Goal: Task Accomplishment & Management: Complete application form

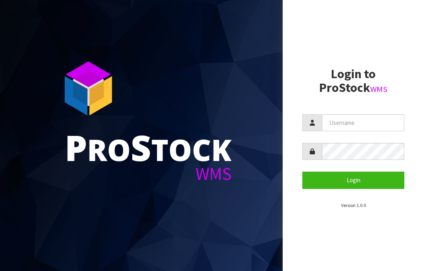
click at [346, 121] on input "text" at bounding box center [363, 122] width 82 height 17
type input "JGBIMPORTS"
click at [358, 178] on button "Login" at bounding box center [353, 180] width 102 height 17
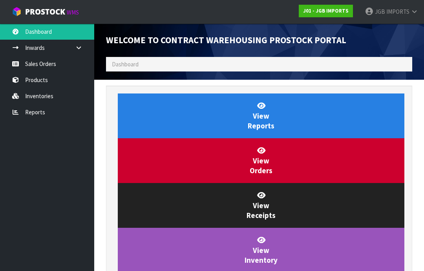
scroll to position [463, 318]
click at [46, 68] on link "Sales Orders" at bounding box center [47, 64] width 94 height 16
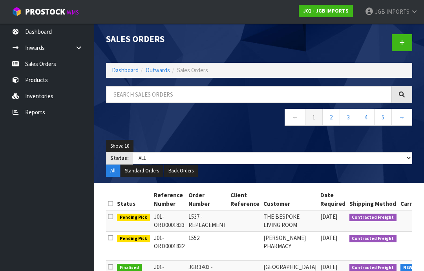
scroll to position [1, 0]
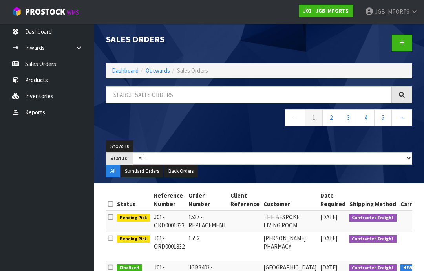
click at [402, 43] on icon at bounding box center [401, 43] width 5 height 6
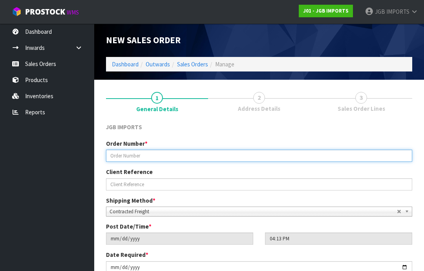
click at [131, 152] on input "text" at bounding box center [259, 156] width 306 height 12
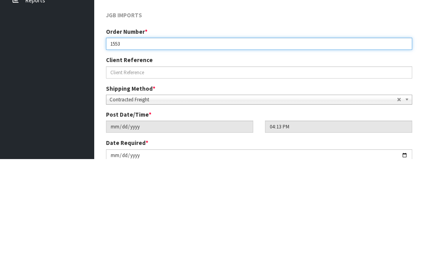
type input "1553"
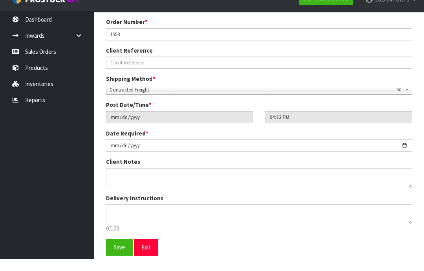
scroll to position [138, 0]
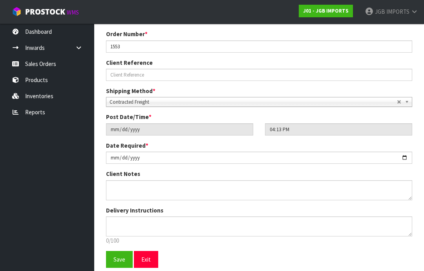
click at [119, 259] on span "Save" at bounding box center [120, 259] width 12 height 7
click at [121, 258] on span "Save" at bounding box center [120, 259] width 12 height 7
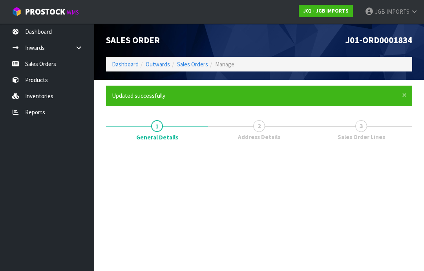
scroll to position [0, 0]
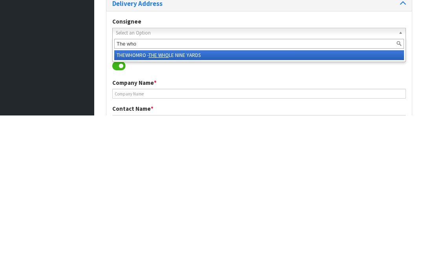
type input "The whol"
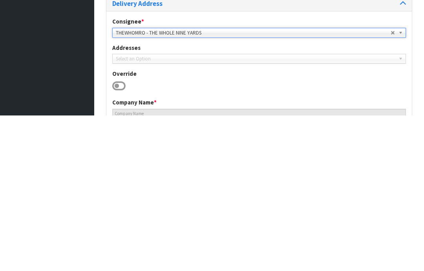
type input "THE WHOLE NINE YARDS"
type input "[PERSON_NAME]"
type input "06 370 8766"
type input "[STREET_ADDRESS],"
type input "5810"
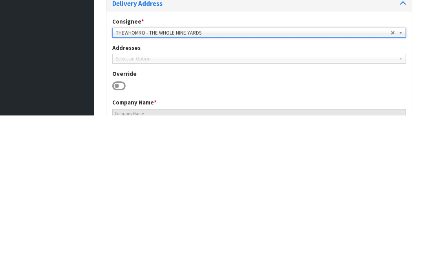
type input "MASTERTON"
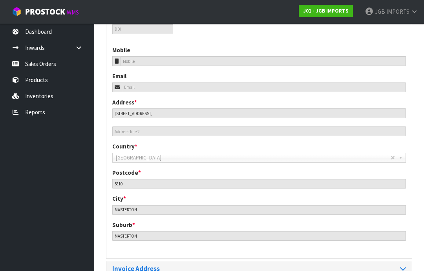
scroll to position [320, 0]
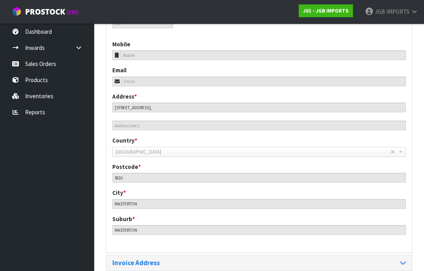
scroll to position [325, 0]
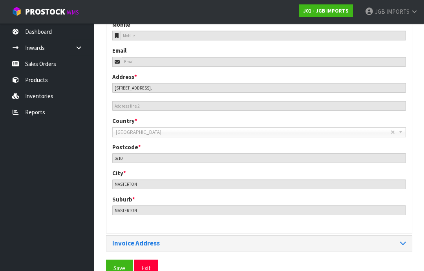
scroll to position [350, 0]
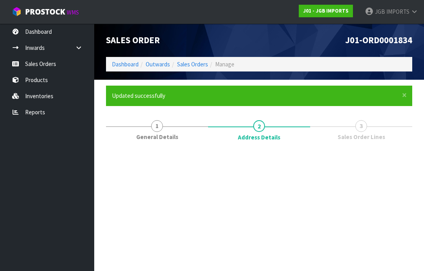
scroll to position [0, 0]
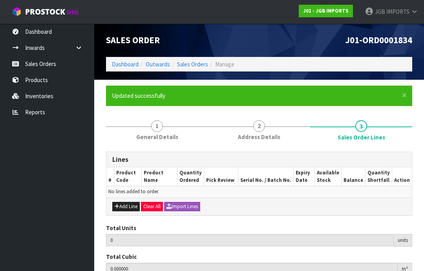
click at [128, 206] on button "Add Line" at bounding box center [125, 206] width 27 height 9
type input "0"
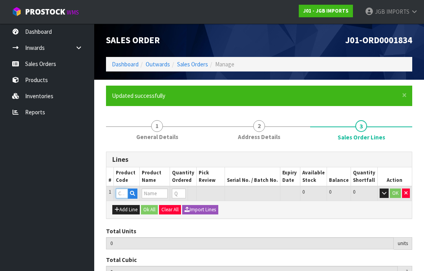
click at [126, 191] on input "text" at bounding box center [122, 194] width 12 height 10
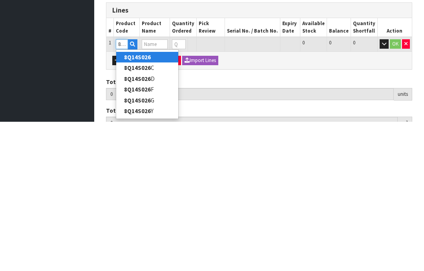
type input "8Q14S026D"
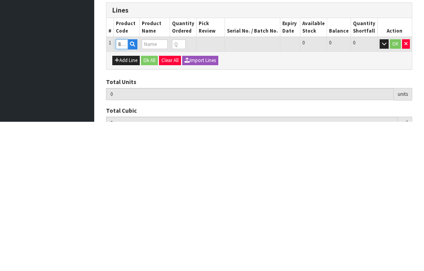
type input "0.000000"
type input "0.000"
type input "POLYRESIN ELEPHANT"
type input "0"
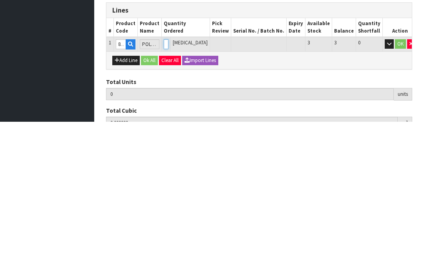
click at [168, 189] on input "0" at bounding box center [166, 194] width 5 height 10
type input "0"
type input "2"
type input "0.017502"
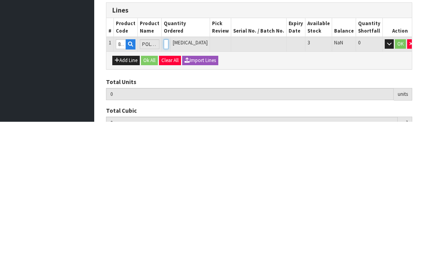
type input "0.88"
type input "2"
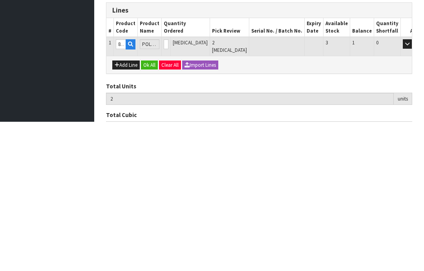
click at [413, 189] on button "OK" at bounding box center [418, 193] width 11 height 9
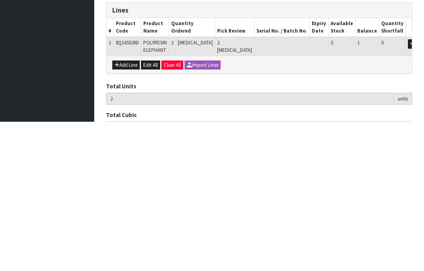
scroll to position [91, 0]
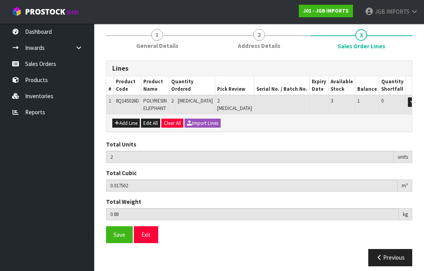
click at [124, 123] on button "Add Line" at bounding box center [125, 123] width 27 height 9
type input "0"
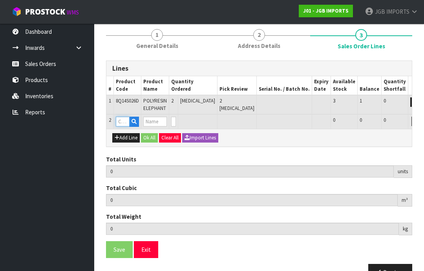
click at [125, 119] on input "text" at bounding box center [123, 122] width 14 height 10
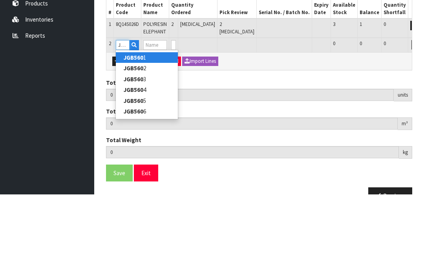
type input "JGB5605"
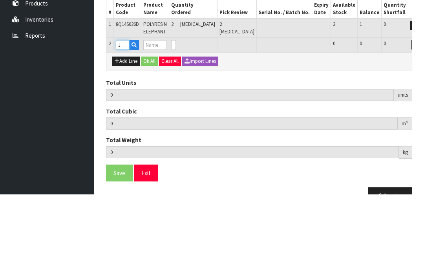
type input "2"
type input "0.017502"
type input "0.88"
type input "GREEN BIRD"
type input "0"
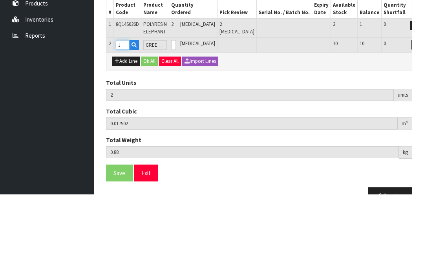
type input "JGB5605"
click at [176, 117] on input "0" at bounding box center [173, 122] width 5 height 10
type input "0"
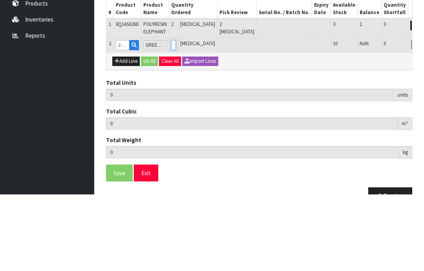
type input "6"
type input "0.022858"
type input "3.08"
type input "4"
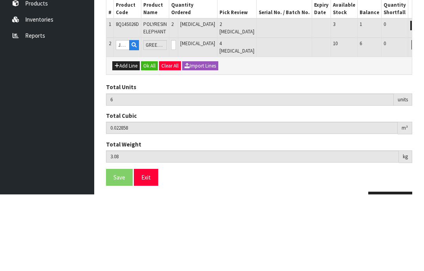
click at [422, 117] on button "OK" at bounding box center [427, 121] width 11 height 9
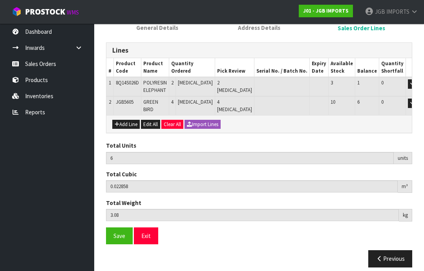
click at [130, 120] on button "Add Line" at bounding box center [125, 124] width 27 height 9
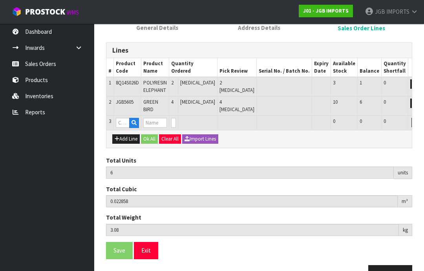
type input "0"
click at [126, 118] on input "text" at bounding box center [123, 123] width 14 height 10
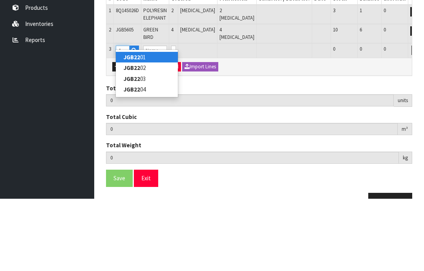
type input "JGB2202"
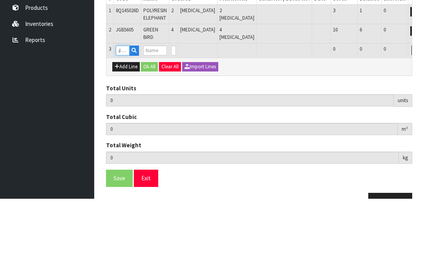
type input "6"
type input "0.022858"
type input "3.08"
type input "PENSIVE MAN WHITE"
type input "0"
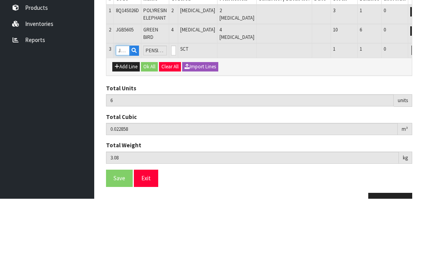
type input "JGB2202"
click at [176, 118] on input "0" at bounding box center [173, 123] width 5 height 10
type input "0"
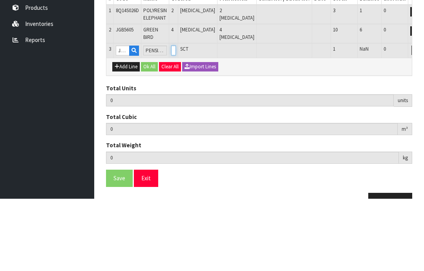
type input "7"
type input "0.028474"
type input "3.6"
type input "1"
click at [422, 118] on button "OK" at bounding box center [427, 122] width 11 height 9
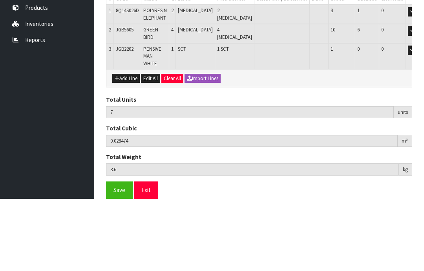
scroll to position [123, 0]
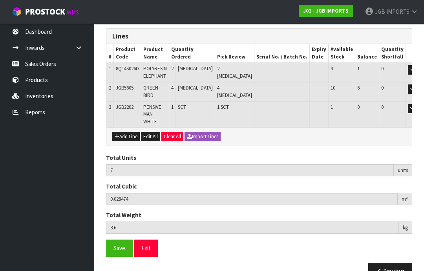
click at [123, 244] on span "Save" at bounding box center [120, 247] width 12 height 7
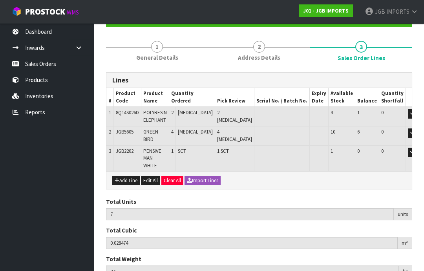
scroll to position [97, 0]
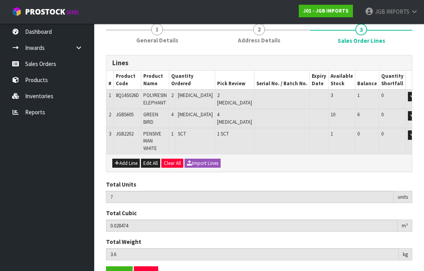
click at [116, 271] on span "Save" at bounding box center [120, 274] width 12 height 7
click at [148, 266] on button "Exit" at bounding box center [146, 274] width 24 height 17
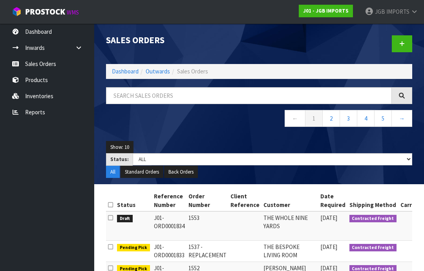
click at [402, 45] on icon at bounding box center [401, 44] width 5 height 6
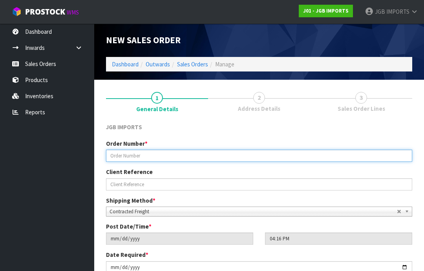
click at [128, 156] on input "text" at bounding box center [259, 156] width 306 height 12
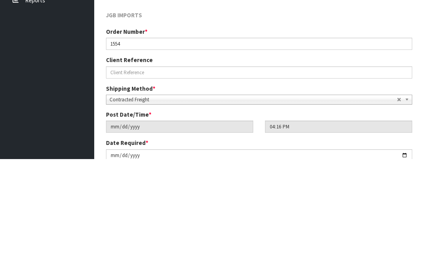
scroll to position [112, 0]
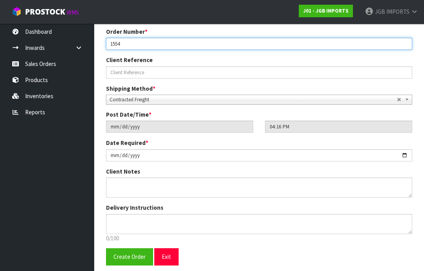
type input "1554"
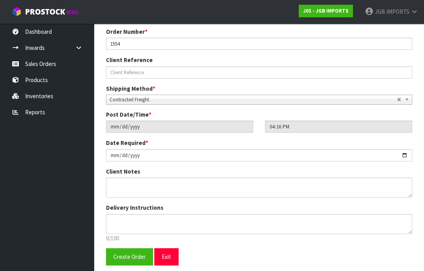
click at [128, 257] on span "Create Order" at bounding box center [130, 256] width 32 height 7
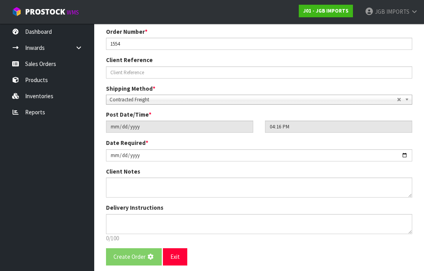
scroll to position [0, 0]
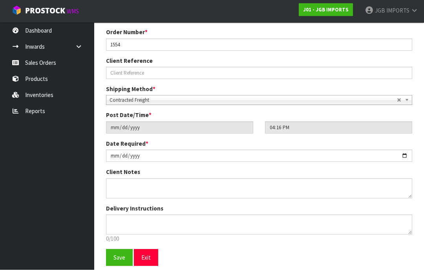
scroll to position [138, 0]
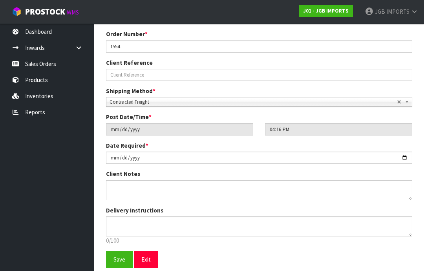
click at [119, 258] on span "Save" at bounding box center [120, 259] width 12 height 7
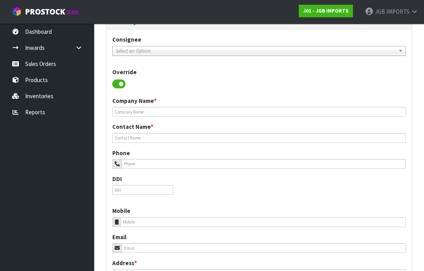
scroll to position [0, 0]
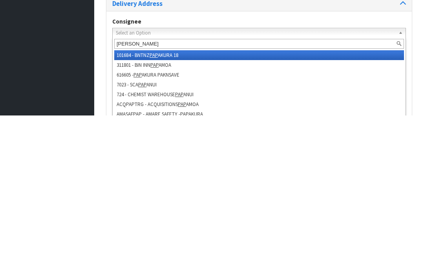
type input "Paper"
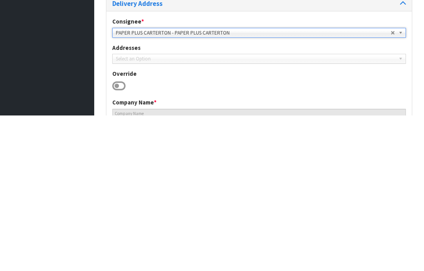
type input "PAPER PLUS CARTERTON"
type input "[PERSON_NAME] FIELD"
type input "[PHONE_NUMBER]"
type input "[EMAIL_ADDRESS][DOMAIN_NAME]"
type input "[STREET_ADDRESS],"
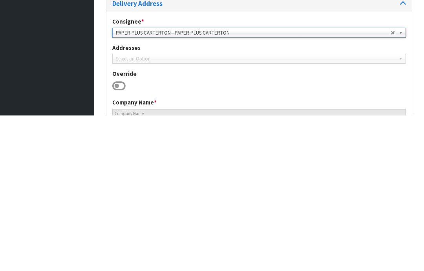
type input "5713"
type input "CARTERTON"
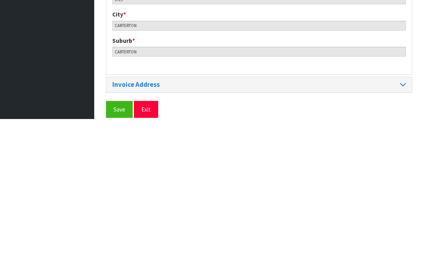
scroll to position [363, 0]
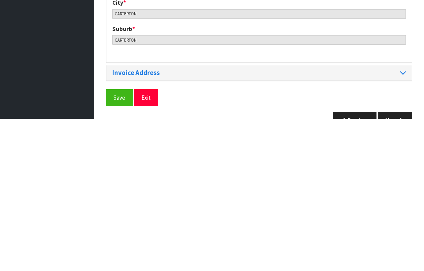
click at [119, 246] on span "Save" at bounding box center [120, 249] width 12 height 7
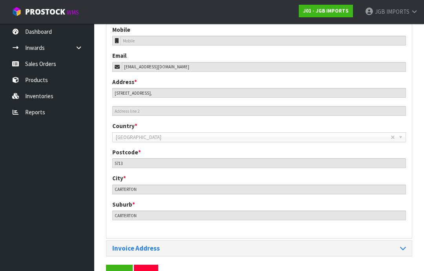
scroll to position [350, 0]
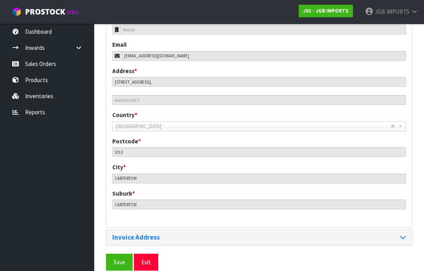
click at [121, 260] on span "Save" at bounding box center [120, 261] width 12 height 7
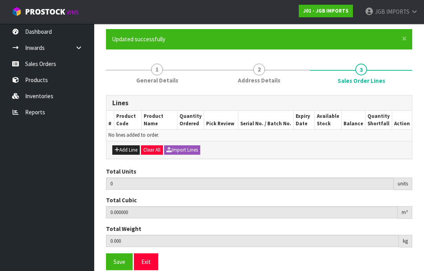
click at [127, 150] on button "Add Line" at bounding box center [125, 149] width 27 height 9
type input "0"
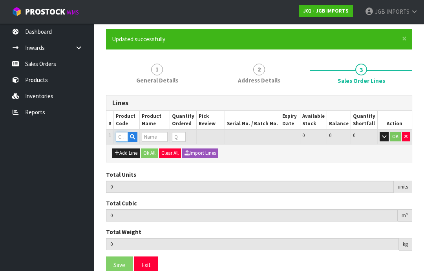
click at [125, 137] on input "text" at bounding box center [122, 137] width 12 height 10
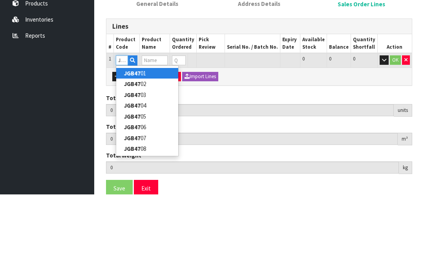
type input "JGB4706"
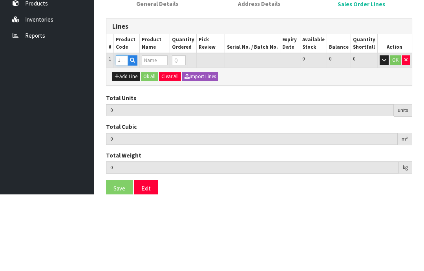
type input "0.000000"
type input "0.000"
type input "Dark Blue Hydrangea"
type input "0"
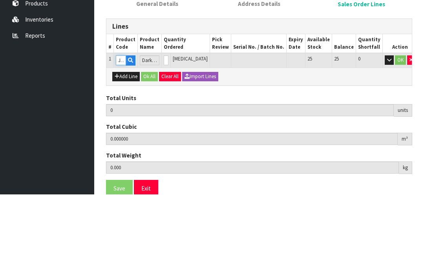
type input "JGB4706"
click at [168, 132] on input "0" at bounding box center [166, 137] width 5 height 10
type input "0"
type input "5"
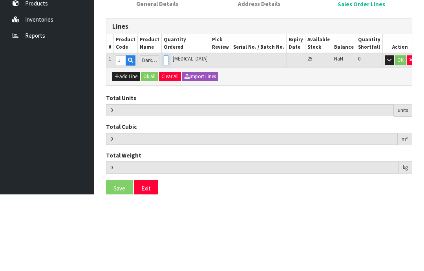
type input "0.05175"
type input "0.05"
type input "5"
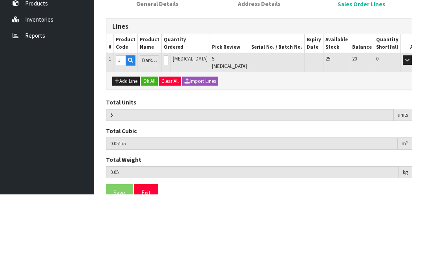
click at [413, 132] on button "OK" at bounding box center [418, 136] width 11 height 9
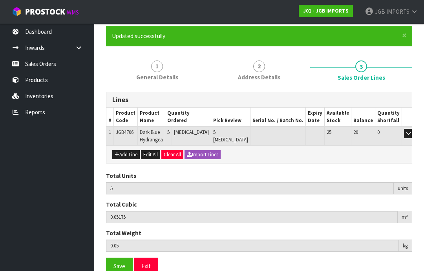
click at [125, 153] on button "Add Line" at bounding box center [125, 154] width 27 height 9
type input "0"
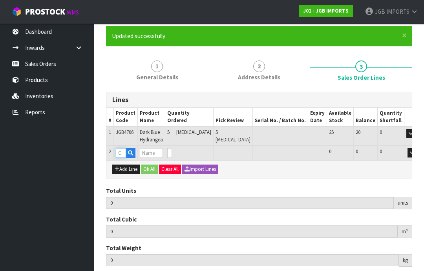
click at [124, 152] on input "text" at bounding box center [121, 153] width 10 height 10
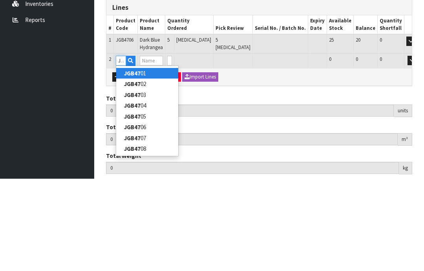
type input "JGB4708"
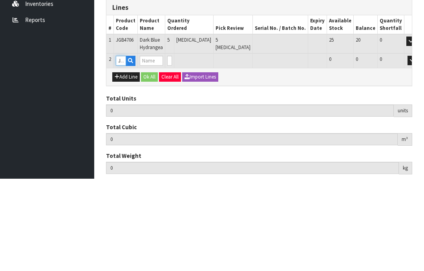
type input "5"
type input "0.05175"
type input "0.05"
type input "White Hydrangea"
type input "0"
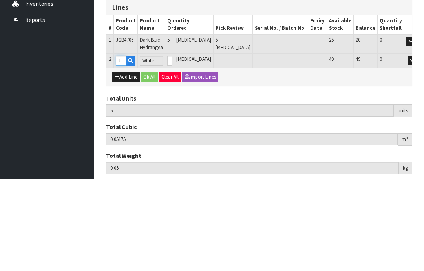
type input "JGB4708"
click at [172, 148] on input "0" at bounding box center [169, 153] width 5 height 10
type input "0"
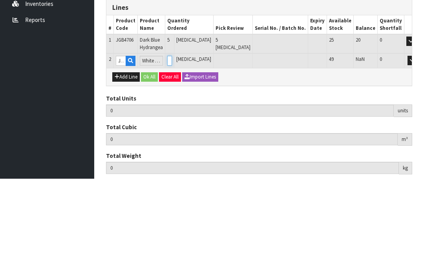
type input "9"
type input "0.09315"
type input "0.09"
type input "4"
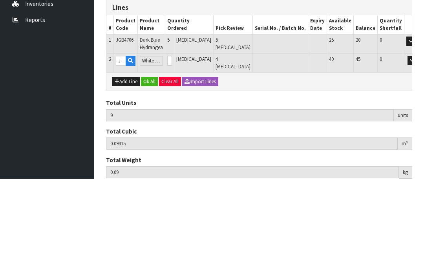
click at [418, 148] on button "OK" at bounding box center [423, 152] width 11 height 9
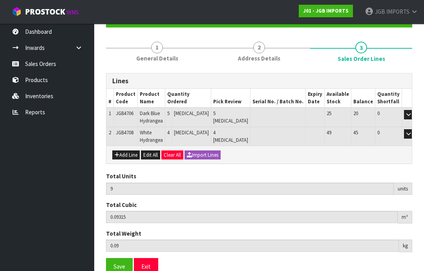
click at [132, 152] on button "Add Line" at bounding box center [125, 154] width 27 height 9
type input "0"
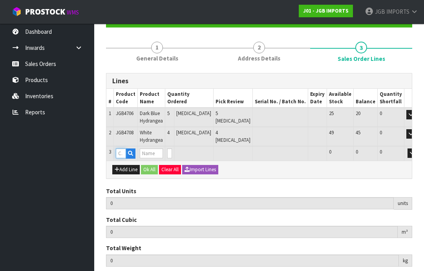
click at [124, 152] on input "text" at bounding box center [121, 153] width 10 height 10
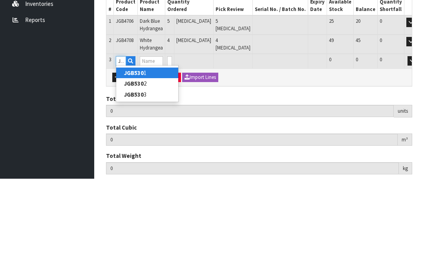
type input "JGB5303"
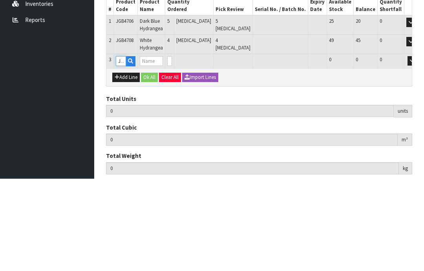
type input "9"
type input "0.09315"
type input "0.09"
type input "Wind Chime Owl"
type input "0"
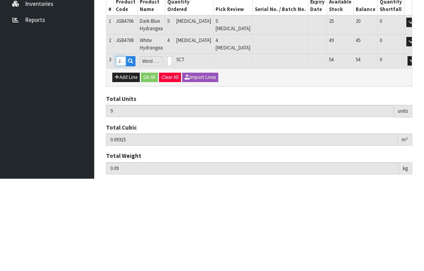
type input "JGB5303"
click at [172, 148] on input "0" at bounding box center [169, 153] width 5 height 10
type input "0"
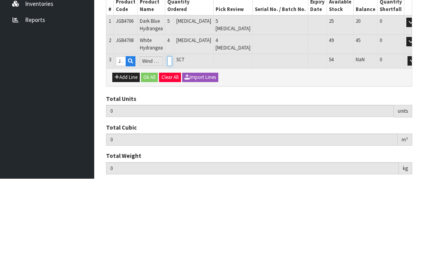
type input "11"
type input "0.094536"
type input "0.29"
type input "2"
click at [418, 148] on button "OK" at bounding box center [423, 152] width 11 height 9
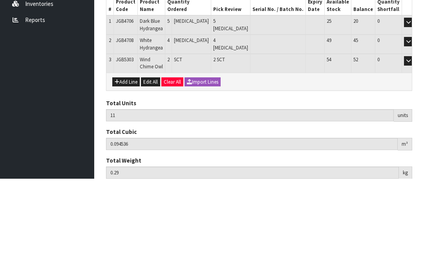
scroll to position [97, 0]
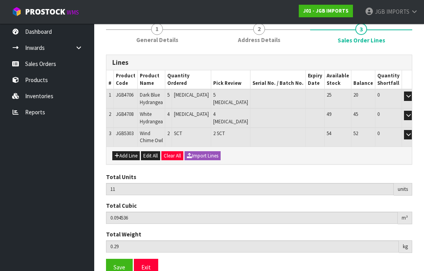
click at [126, 154] on button "Add Line" at bounding box center [125, 155] width 27 height 9
type input "0"
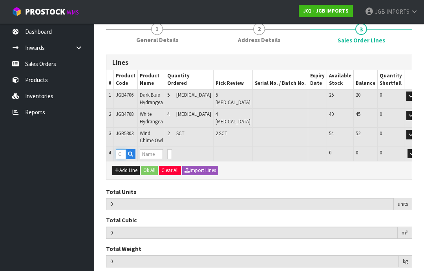
click at [124, 152] on input "text" at bounding box center [121, 154] width 10 height 10
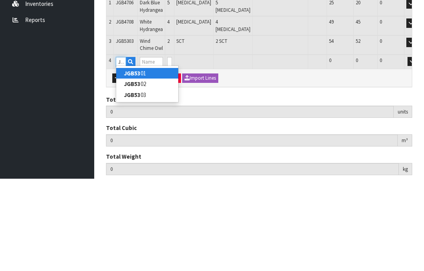
type input "JGB5302"
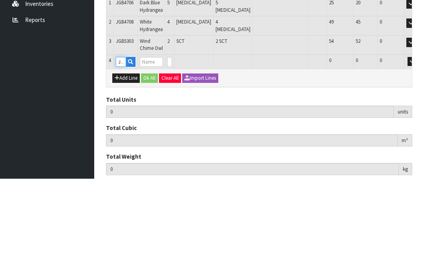
type input "11"
type input "0.094536"
type input "0.29"
type input "Wind Chime Butterfly"
type input "0"
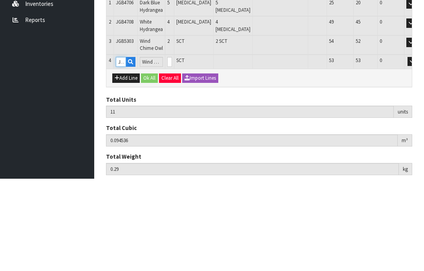
type input "JGB5302"
click at [172, 149] on input "0" at bounding box center [169, 154] width 5 height 10
type input "0"
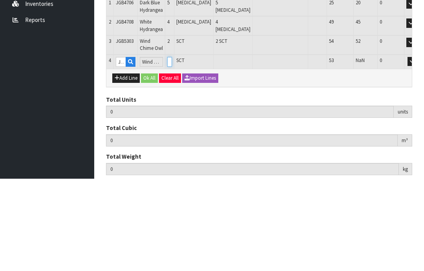
type input "13"
type input "0.095922"
type input "0.49"
type input "2"
click at [418, 149] on button "OK" at bounding box center [423, 153] width 11 height 9
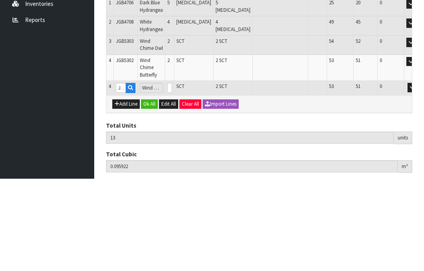
scroll to position [116, 0]
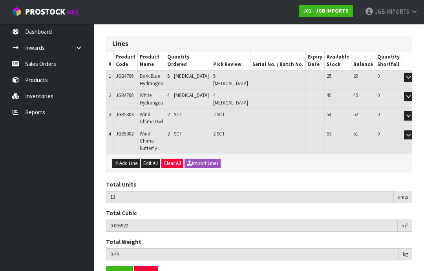
click at [127, 159] on button "Add Line" at bounding box center [125, 163] width 27 height 9
type input "0"
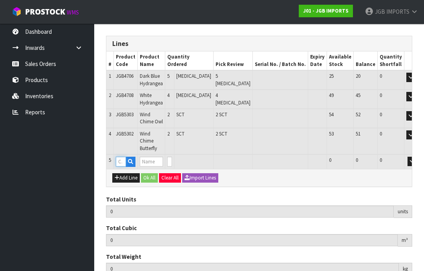
click at [126, 157] on input "text" at bounding box center [121, 162] width 10 height 10
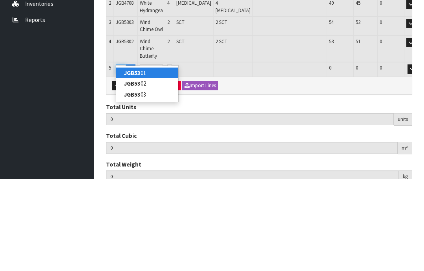
type input "JGB5301"
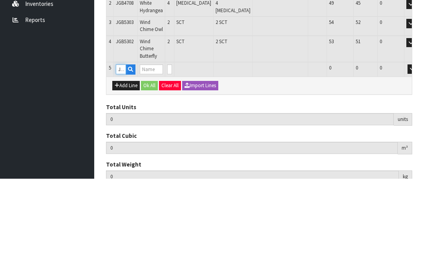
type input "13"
type input "0.095922"
type input "0.49"
type input "Wind Chime Tree of Life"
type input "0"
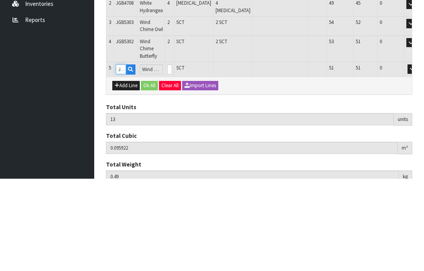
type input "JGB5301"
click at [172, 157] on input "0" at bounding box center [169, 162] width 5 height 10
type input "0"
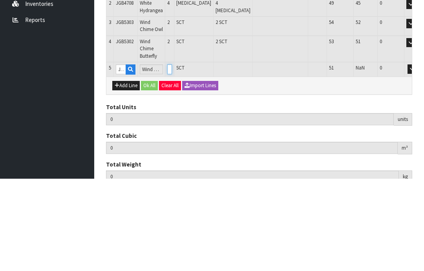
type input "15"
type input "0.097308"
type input "0.69"
type input "2"
click at [418, 157] on button "OK" at bounding box center [423, 161] width 11 height 9
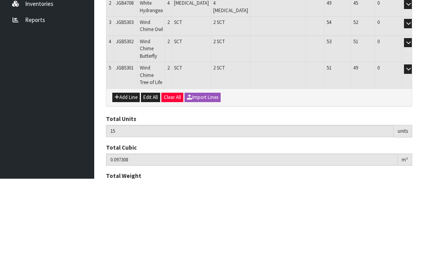
scroll to position [134, 0]
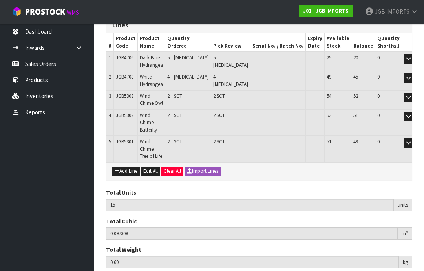
click at [128, 167] on button "Add Line" at bounding box center [125, 171] width 27 height 9
type input "0"
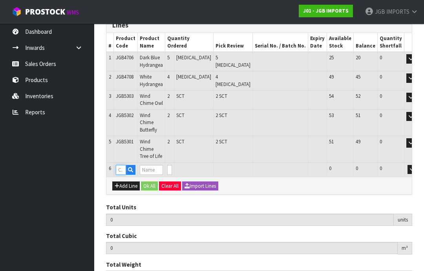
click at [126, 165] on input "text" at bounding box center [121, 170] width 10 height 10
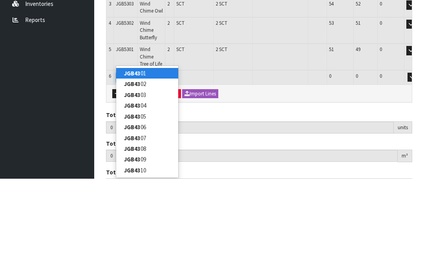
type input "JGB4315"
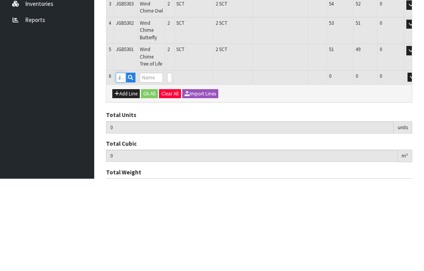
type input "15"
type input "0.097308"
type input "0.69"
type input "SMALL ROUND TEA CUP PINK ROSES [GEOGRAPHIC_DATA]"
type input "0"
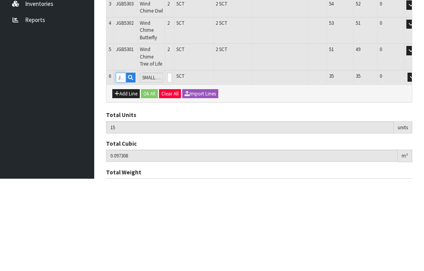
type input "JGB4315"
click at [172, 165] on input "0" at bounding box center [169, 170] width 5 height 10
type input "0"
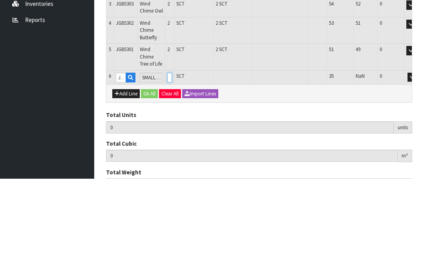
type input "16"
type input "0.101286"
type input "1.49"
type input "1"
click at [418, 165] on button "OK" at bounding box center [423, 169] width 11 height 9
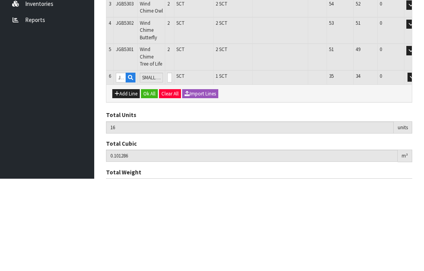
scroll to position [153, 0]
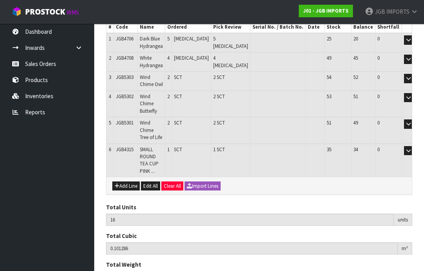
click at [127, 181] on button "Add Line" at bounding box center [125, 185] width 27 height 9
type input "0"
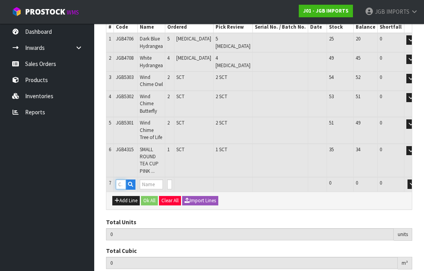
click at [123, 179] on input "text" at bounding box center [121, 184] width 10 height 10
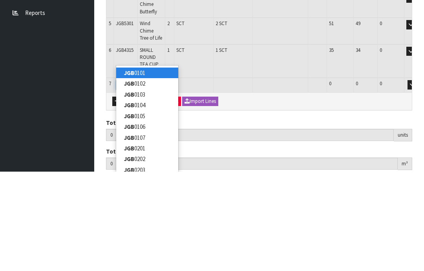
type input "JGB4312"
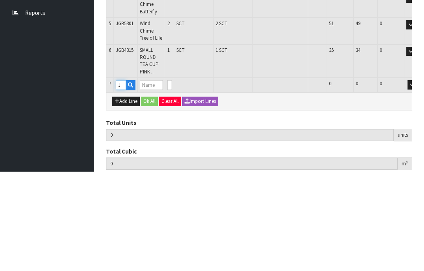
type input "16"
type input "0.101286"
type input "1.49"
type input "SMALL ROUND TEA CUP THREE PINK ROSES"
type input "0"
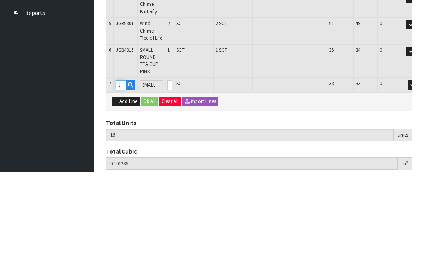
type input "JGB4312"
click at [172, 179] on input "0" at bounding box center [169, 184] width 5 height 10
type input "0"
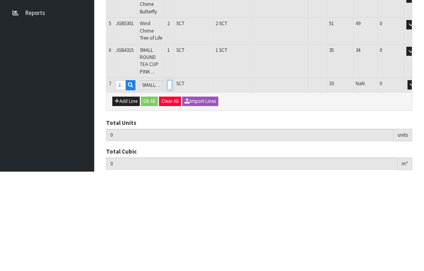
type input "17"
type input "0.10455"
type input "2.29"
type input "1"
click at [418, 179] on button "OK" at bounding box center [423, 183] width 11 height 9
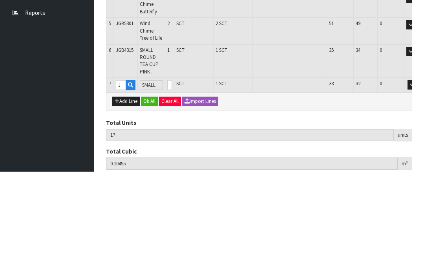
scroll to position [179, 0]
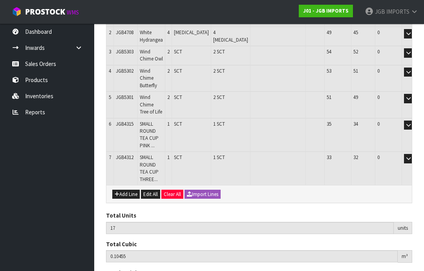
click at [127, 190] on button "Add Line" at bounding box center [125, 194] width 27 height 9
type input "0"
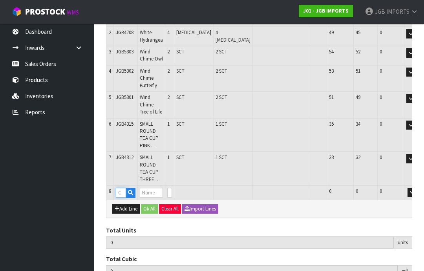
click at [124, 188] on input "text" at bounding box center [121, 193] width 10 height 10
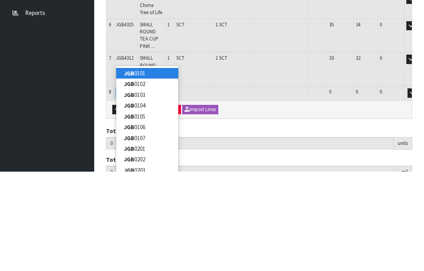
type input "JGB4311"
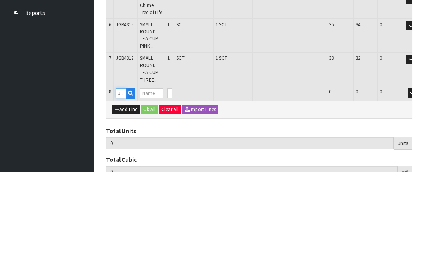
type input "17"
click at [172, 188] on input "0" at bounding box center [169, 193] width 5 height 10
click at [418, 188] on button "OK" at bounding box center [423, 192] width 11 height 9
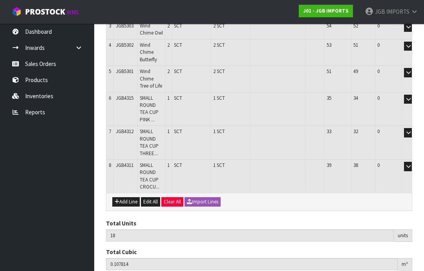
click at [128, 197] on button "Add Line" at bounding box center [125, 201] width 27 height 9
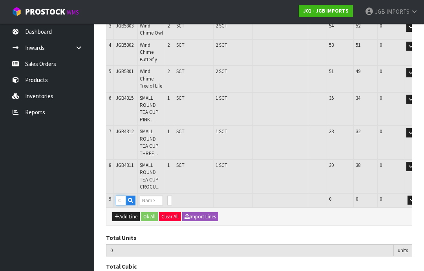
click at [124, 196] on input "text" at bounding box center [121, 201] width 10 height 10
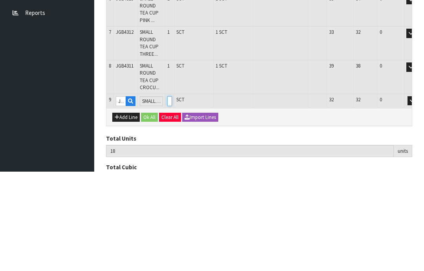
click at [172, 196] on input "0" at bounding box center [169, 201] width 5 height 10
click at [418, 196] on button "OK" at bounding box center [423, 200] width 11 height 9
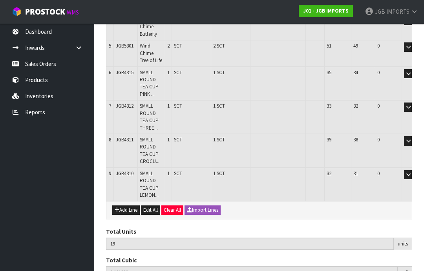
click at [127, 205] on button "Add Line" at bounding box center [125, 209] width 27 height 9
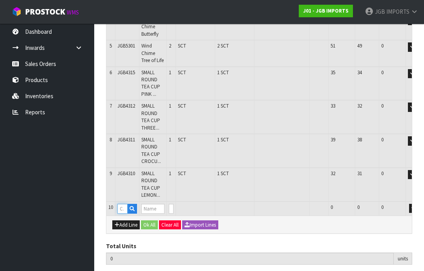
click at [126, 204] on input "text" at bounding box center [122, 209] width 10 height 10
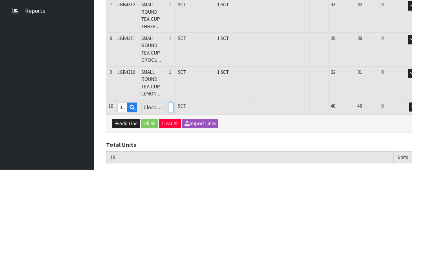
click at [174, 204] on input "0" at bounding box center [171, 209] width 5 height 10
click at [419, 204] on button "OK" at bounding box center [424, 208] width 11 height 9
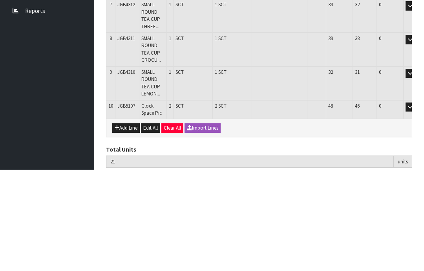
scroll to position [258, 0]
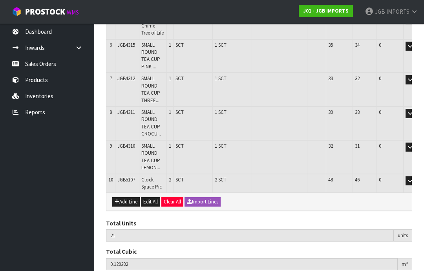
click at [128, 197] on button "Add Line" at bounding box center [125, 201] width 27 height 9
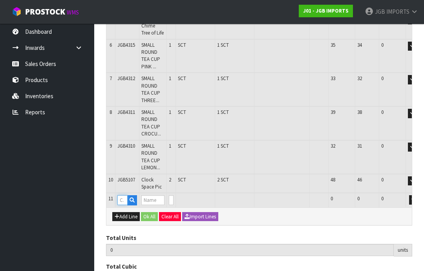
click at [125, 195] on input "text" at bounding box center [122, 200] width 10 height 10
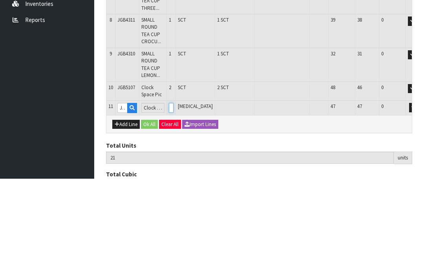
click at [174, 195] on input "0" at bounding box center [171, 200] width 5 height 10
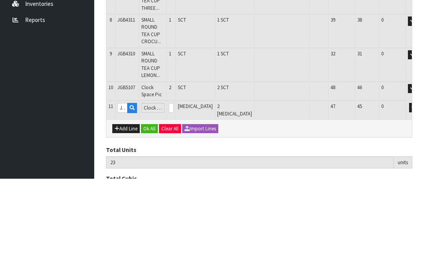
click at [419, 195] on button "OK" at bounding box center [424, 199] width 11 height 9
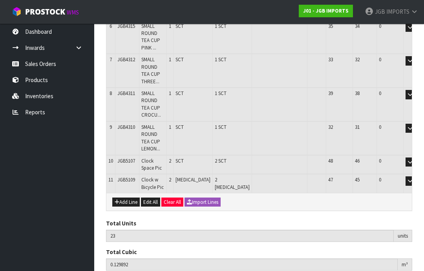
click at [132, 198] on button "Add Line" at bounding box center [125, 202] width 27 height 9
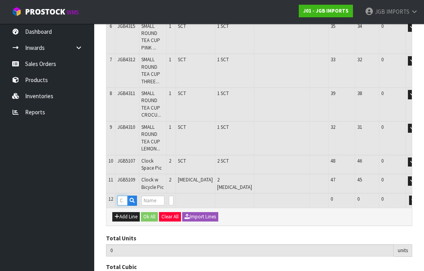
click at [126, 196] on input "text" at bounding box center [122, 201] width 10 height 10
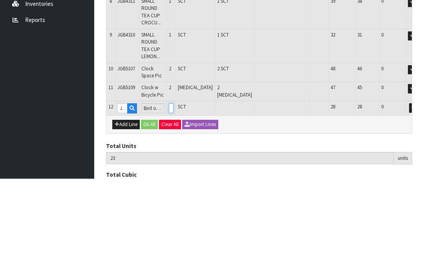
click at [174, 196] on input "0" at bounding box center [171, 201] width 5 height 10
click at [419, 196] on button "OK" at bounding box center [424, 200] width 11 height 9
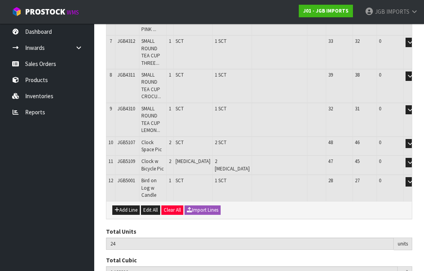
click at [125, 205] on button "Add Line" at bounding box center [125, 209] width 27 height 9
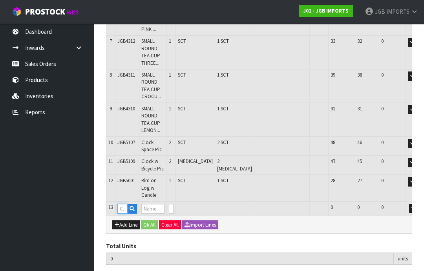
click at [128, 204] on input "text" at bounding box center [122, 209] width 10 height 10
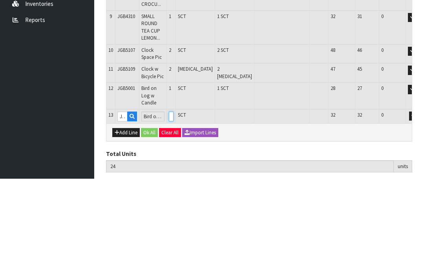
click at [174, 204] on input "0" at bounding box center [171, 209] width 5 height 10
click at [419, 204] on button "OK" at bounding box center [424, 208] width 11 height 9
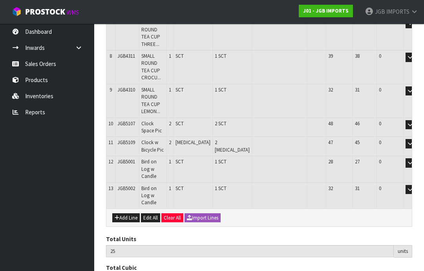
click at [126, 213] on button "Add Line" at bounding box center [125, 217] width 27 height 9
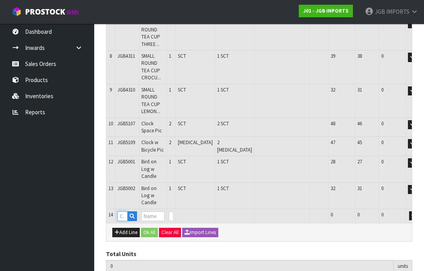
click at [125, 211] on input "text" at bounding box center [122, 216] width 10 height 10
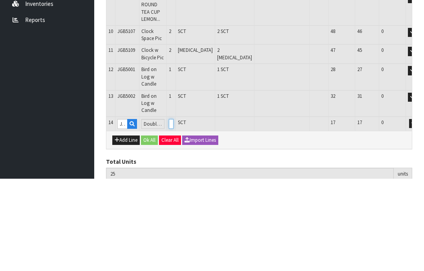
click at [174, 211] on input "0" at bounding box center [171, 216] width 5 height 10
click at [419, 211] on button "OK" at bounding box center [424, 215] width 11 height 9
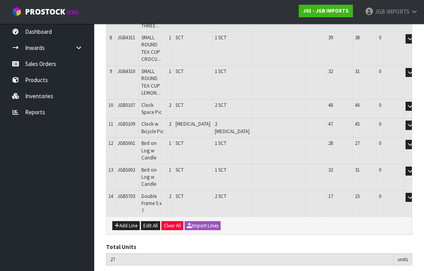
click at [126, 221] on button "Add Line" at bounding box center [125, 225] width 27 height 9
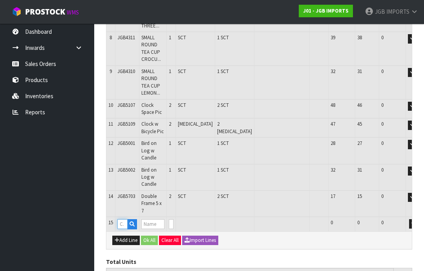
click at [125, 219] on input "text" at bounding box center [122, 224] width 10 height 10
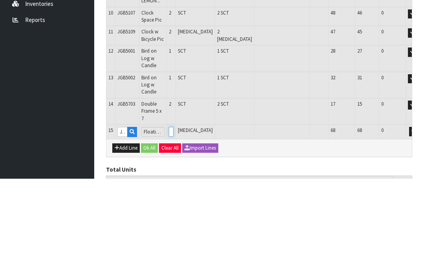
click at [174, 219] on input "0" at bounding box center [171, 224] width 5 height 10
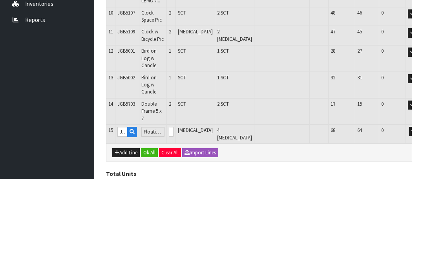
click at [419, 219] on button "OK" at bounding box center [424, 223] width 11 height 9
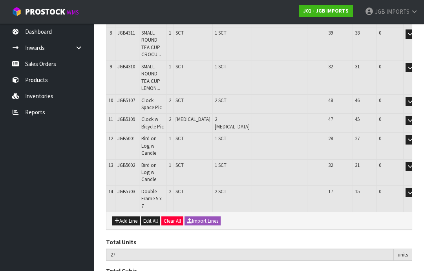
click at [130, 216] on button "Add Line" at bounding box center [125, 220] width 27 height 9
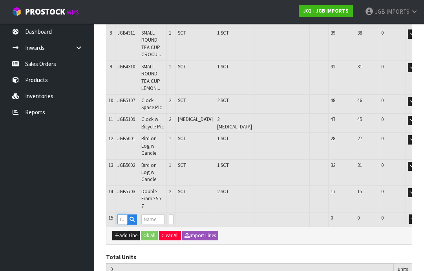
click at [126, 214] on input "text" at bounding box center [122, 219] width 10 height 10
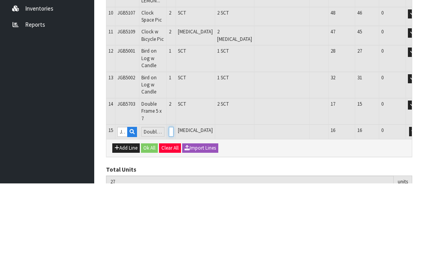
click at [174, 214] on input "0" at bounding box center [171, 219] width 5 height 10
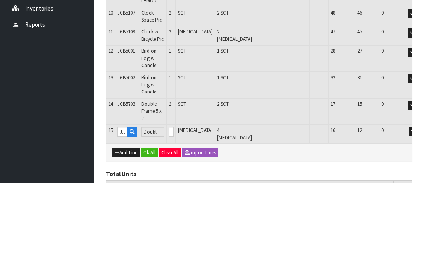
click at [419, 214] on button "OK" at bounding box center [424, 218] width 11 height 9
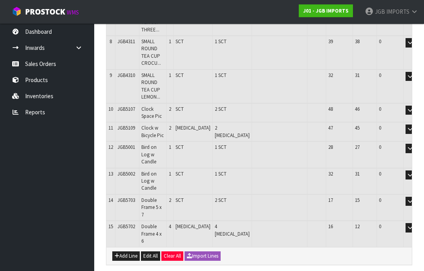
scroll to position [356, 0]
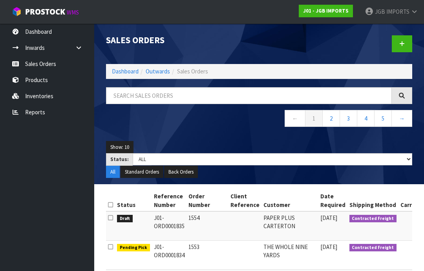
click at [402, 46] on link at bounding box center [402, 43] width 20 height 17
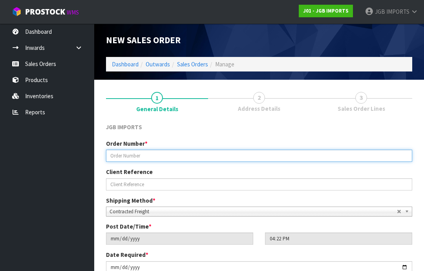
click at [131, 154] on input "text" at bounding box center [259, 156] width 306 height 12
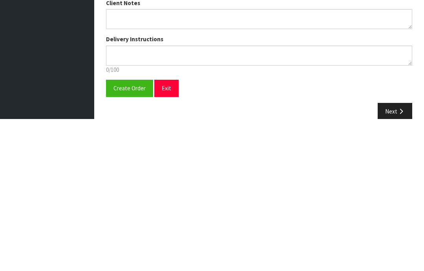
scroll to position [137, 0]
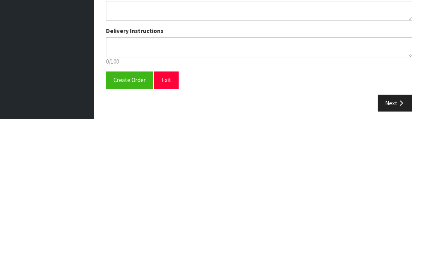
click at [126, 228] on span "Create Order" at bounding box center [130, 231] width 32 height 7
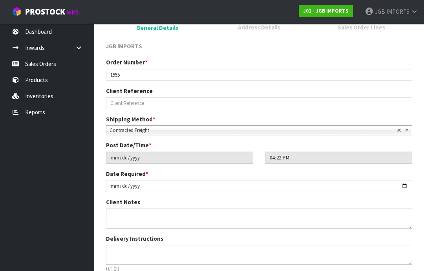
scroll to position [0, 0]
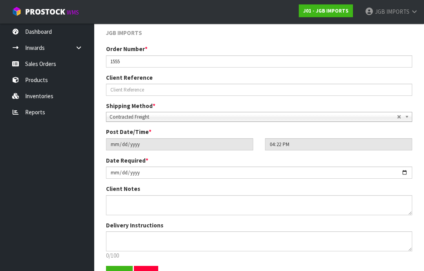
scroll to position [138, 0]
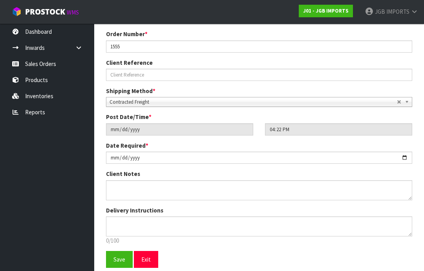
click at [121, 260] on span "Save" at bounding box center [120, 259] width 12 height 7
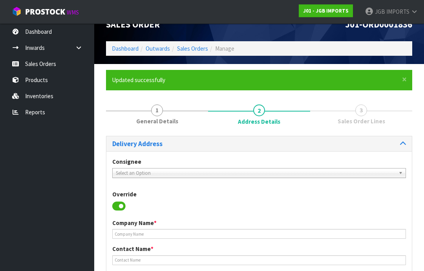
scroll to position [16, 0]
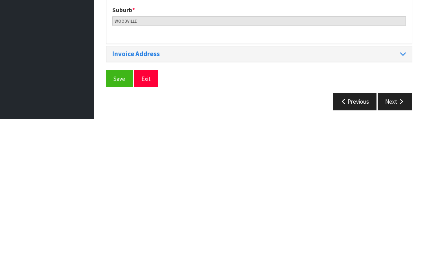
click at [118, 227] on span "Save" at bounding box center [120, 230] width 12 height 7
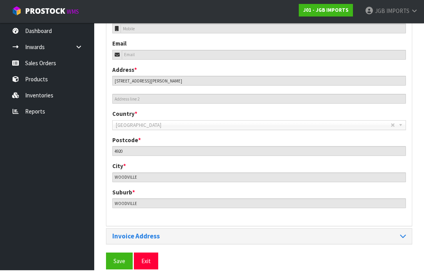
scroll to position [350, 0]
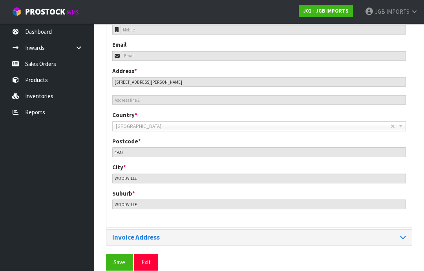
click at [121, 258] on span "Save" at bounding box center [120, 261] width 12 height 7
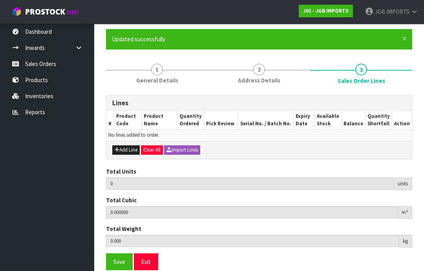
click at [125, 150] on button "Add Line" at bounding box center [125, 149] width 27 height 9
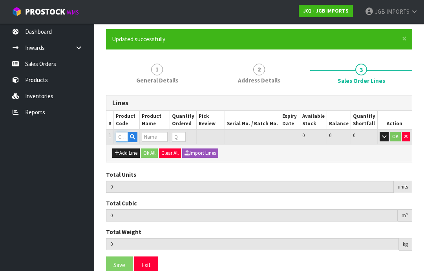
click at [123, 136] on input "text" at bounding box center [122, 137] width 12 height 10
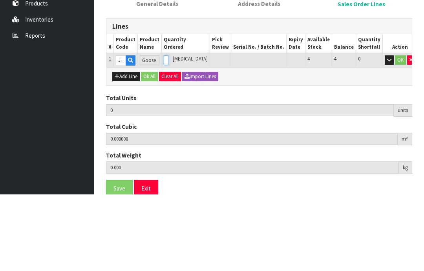
click at [168, 132] on input "0" at bounding box center [166, 137] width 5 height 10
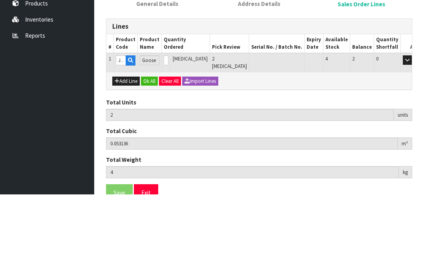
click at [413, 132] on button "OK" at bounding box center [418, 136] width 11 height 9
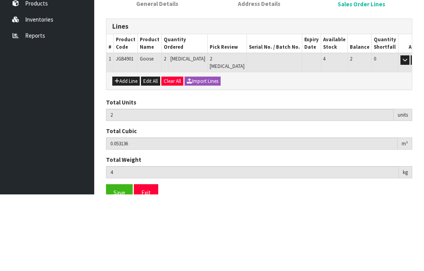
scroll to position [59, 0]
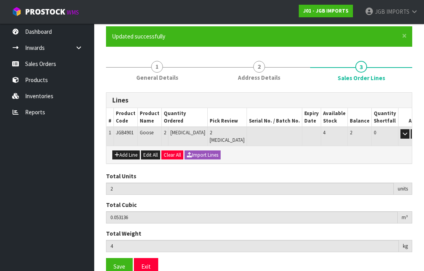
click at [127, 150] on button "Add Line" at bounding box center [125, 154] width 27 height 9
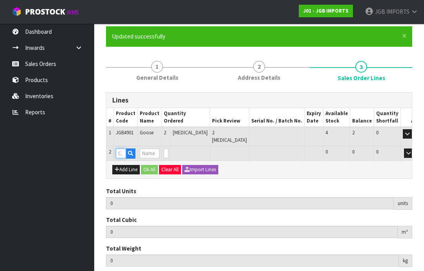
click at [125, 148] on input "text" at bounding box center [121, 153] width 10 height 10
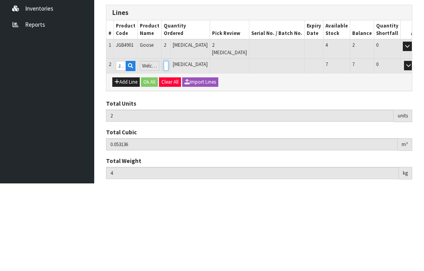
click at [168, 148] on input "0" at bounding box center [166, 153] width 5 height 10
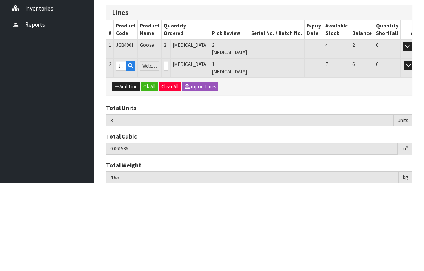
click at [414, 148] on button "OK" at bounding box center [419, 152] width 11 height 9
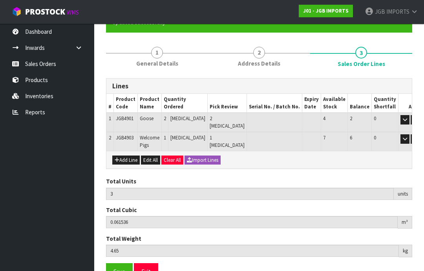
click at [129, 156] on button "Add Line" at bounding box center [125, 160] width 27 height 9
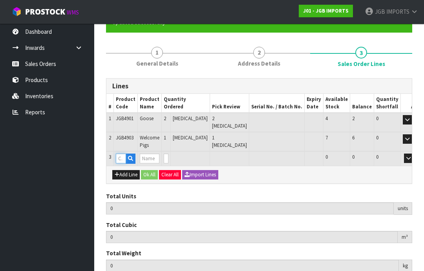
click at [126, 154] on input "text" at bounding box center [121, 159] width 10 height 10
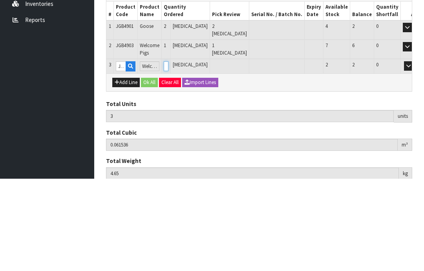
click at [168, 154] on input "0" at bounding box center [166, 159] width 5 height 10
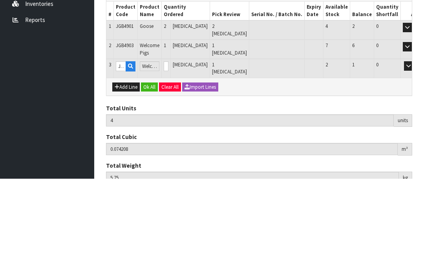
click at [414, 154] on button "OK" at bounding box center [419, 158] width 11 height 9
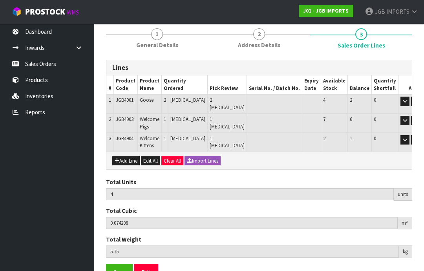
click at [131, 156] on button "Add Line" at bounding box center [125, 160] width 27 height 9
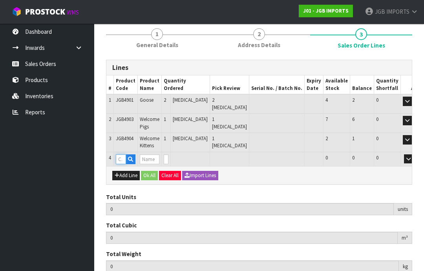
click at [124, 154] on input "text" at bounding box center [121, 159] width 10 height 10
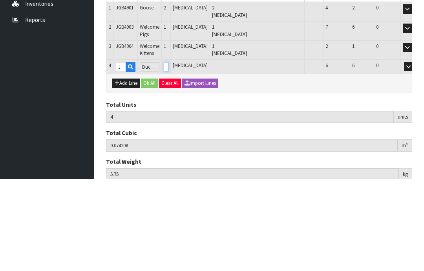
click at [168, 154] on input "0" at bounding box center [166, 159] width 5 height 10
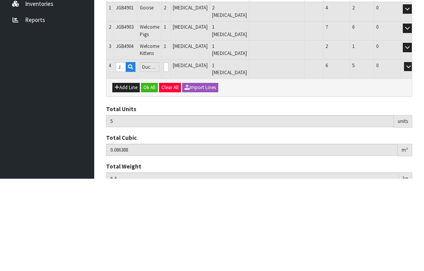
click at [414, 154] on button "OK" at bounding box center [419, 158] width 11 height 9
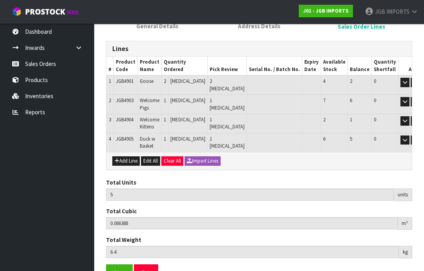
click at [130, 156] on button "Add Line" at bounding box center [125, 160] width 27 height 9
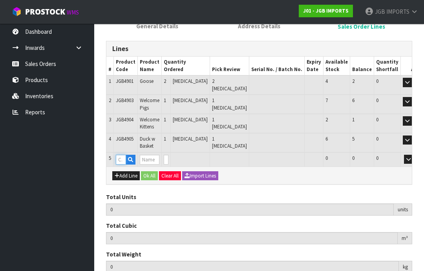
click at [123, 155] on input "text" at bounding box center [121, 160] width 10 height 10
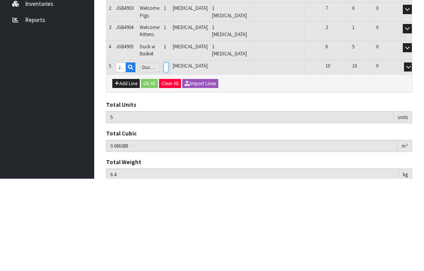
click at [168, 155] on input "0" at bounding box center [166, 160] width 5 height 10
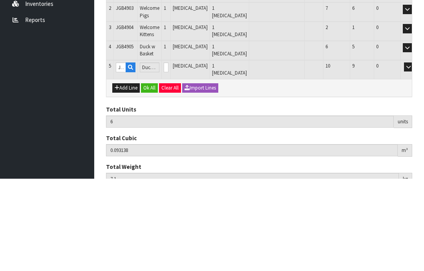
click at [414, 155] on button "OK" at bounding box center [419, 159] width 11 height 9
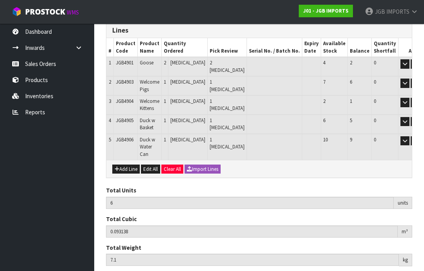
click at [126, 165] on button "Add Line" at bounding box center [125, 169] width 27 height 9
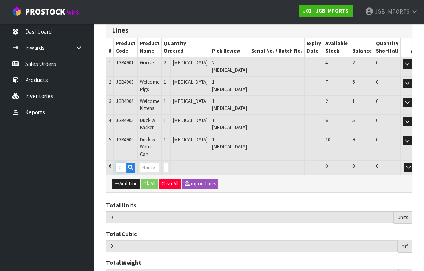
click at [124, 163] on input "text" at bounding box center [121, 168] width 10 height 10
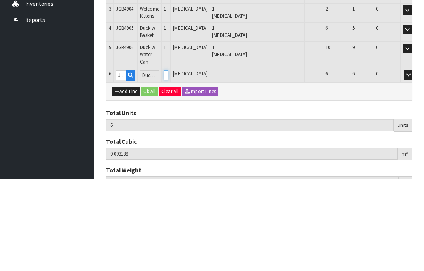
click at [168, 163] on input "0" at bounding box center [166, 168] width 5 height 10
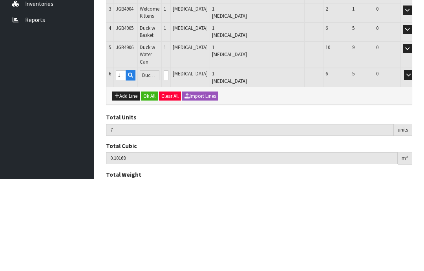
click at [414, 163] on button "OK" at bounding box center [419, 167] width 11 height 9
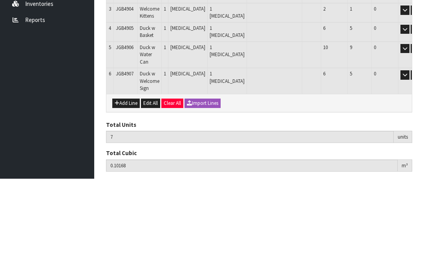
scroll to position [148, 0]
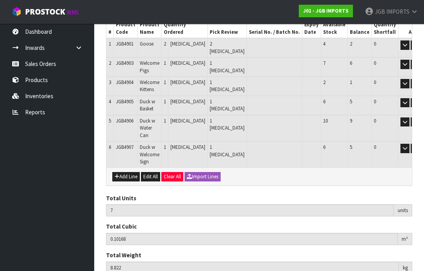
click at [128, 172] on button "Add Line" at bounding box center [125, 176] width 27 height 9
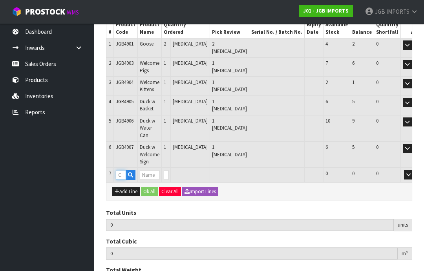
click at [125, 170] on input "text" at bounding box center [121, 175] width 10 height 10
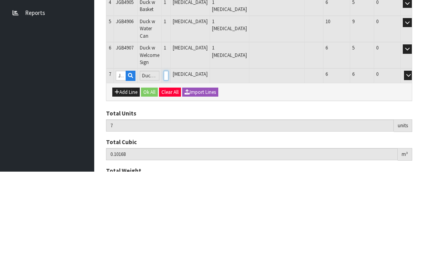
click at [168, 170] on input "0" at bounding box center [166, 175] width 5 height 10
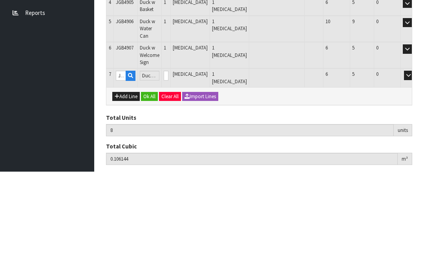
click at [414, 170] on button "OK" at bounding box center [419, 174] width 11 height 9
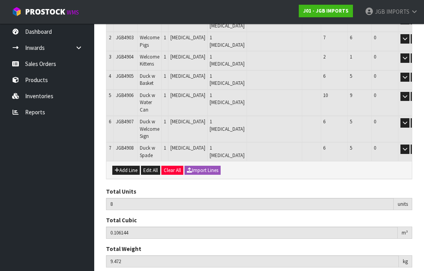
click at [129, 166] on button "Add Line" at bounding box center [125, 170] width 27 height 9
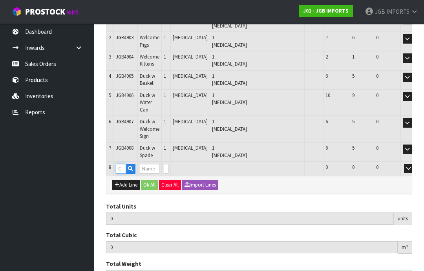
click at [124, 164] on input "text" at bounding box center [121, 169] width 10 height 10
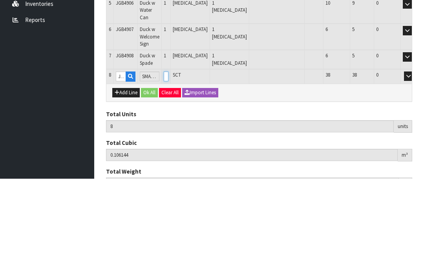
click at [168, 164] on input "0" at bounding box center [166, 169] width 5 height 10
click at [414, 164] on button "OK" at bounding box center [419, 168] width 11 height 9
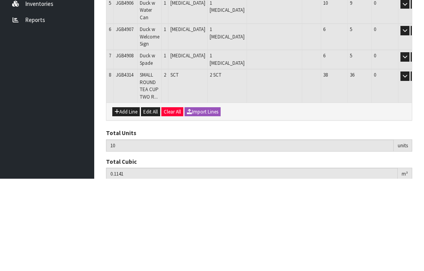
scroll to position [192, 0]
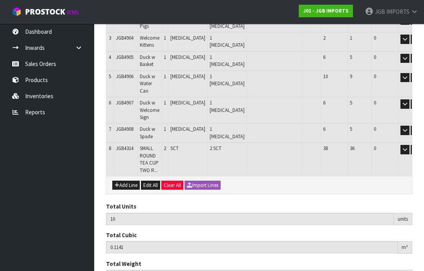
click at [128, 181] on button "Add Line" at bounding box center [125, 185] width 27 height 9
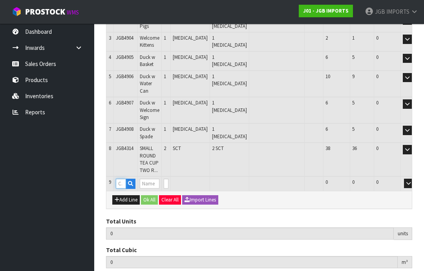
click at [123, 179] on input "text" at bounding box center [121, 184] width 10 height 10
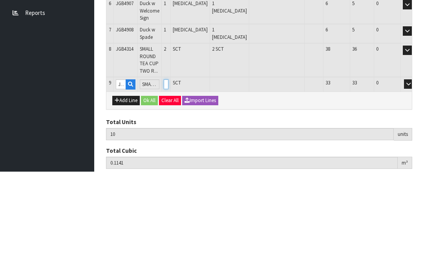
click at [168, 179] on input "0" at bounding box center [166, 184] width 5 height 10
click at [414, 179] on button "OK" at bounding box center [419, 183] width 11 height 9
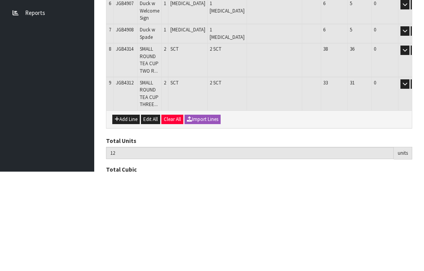
scroll to position [218, 0]
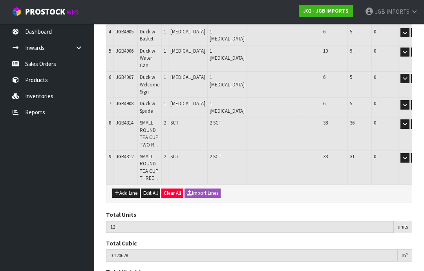
click at [128, 189] on button "Add Line" at bounding box center [125, 193] width 27 height 9
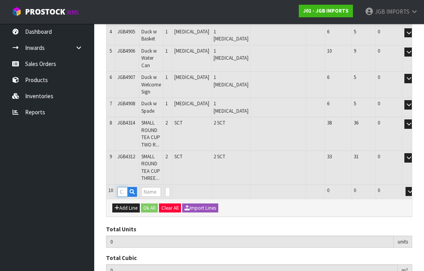
click at [127, 187] on input "text" at bounding box center [122, 192] width 10 height 10
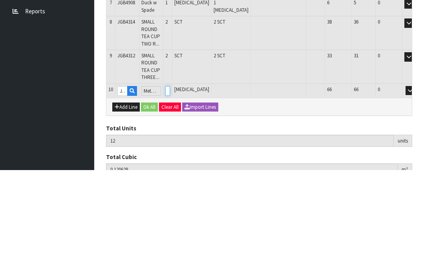
click at [170, 187] on input "0" at bounding box center [167, 192] width 5 height 10
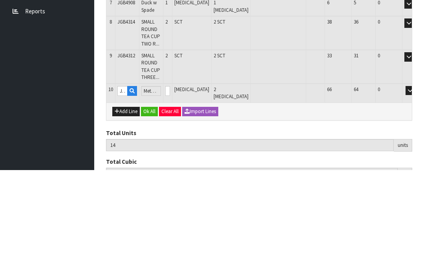
click at [416, 187] on button "OK" at bounding box center [421, 191] width 11 height 9
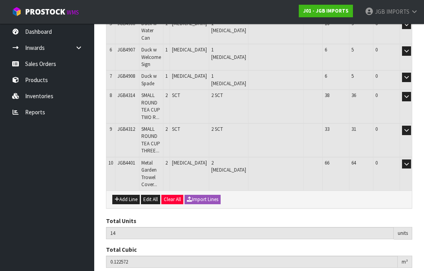
click at [126, 195] on button "Add Line" at bounding box center [125, 199] width 27 height 9
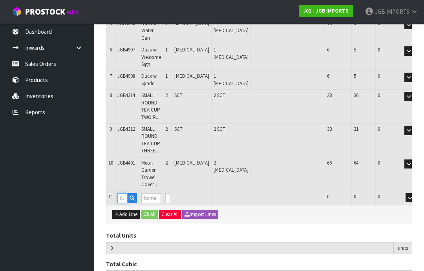
click at [124, 193] on input "text" at bounding box center [122, 198] width 10 height 10
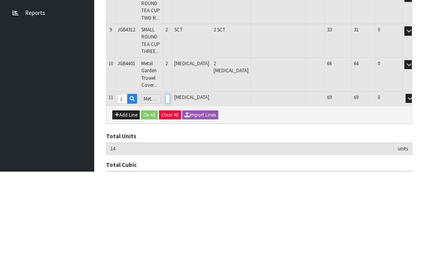
click at [170, 193] on input "0" at bounding box center [167, 198] width 5 height 10
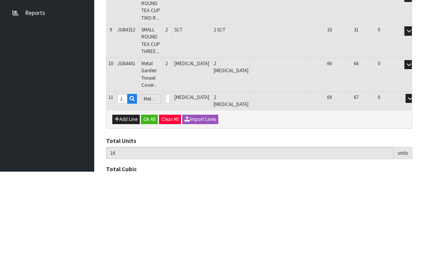
click at [416, 193] on button "OK" at bounding box center [421, 197] width 11 height 9
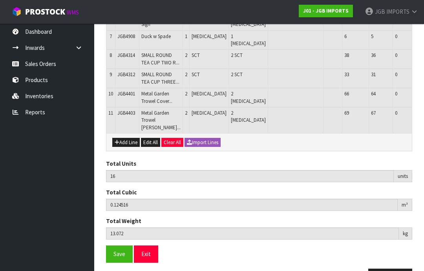
click at [121, 258] on span "Save" at bounding box center [120, 253] width 12 height 7
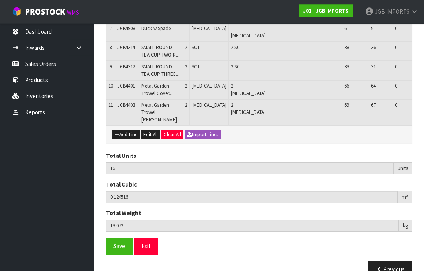
scroll to position [283, 0]
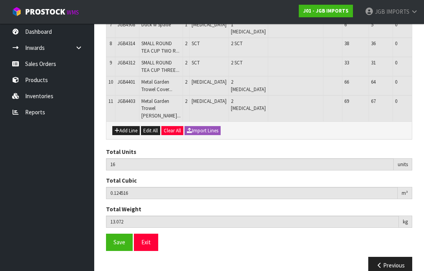
click at [118, 246] on span "Save" at bounding box center [120, 241] width 12 height 7
click at [149, 251] on button "Exit" at bounding box center [146, 242] width 24 height 17
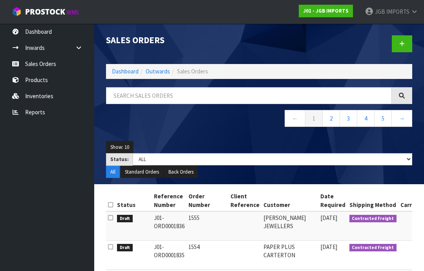
click at [406, 41] on link at bounding box center [402, 43] width 20 height 17
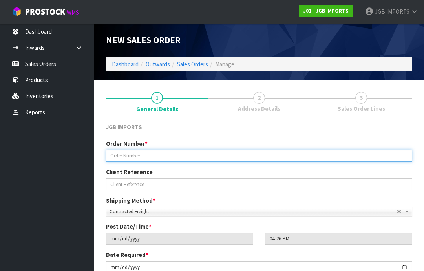
click at [123, 156] on input "text" at bounding box center [259, 156] width 306 height 12
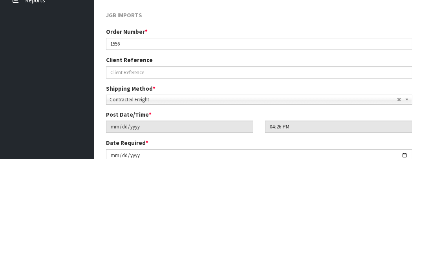
scroll to position [112, 0]
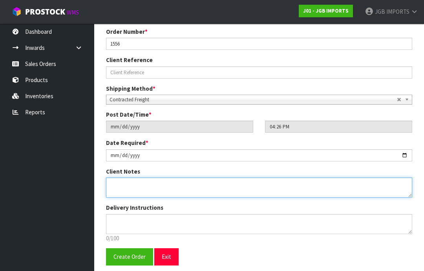
click at [120, 187] on textarea at bounding box center [259, 188] width 306 height 20
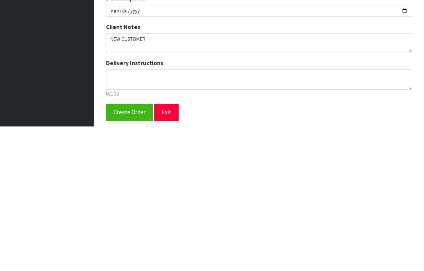
scroll to position [141, 0]
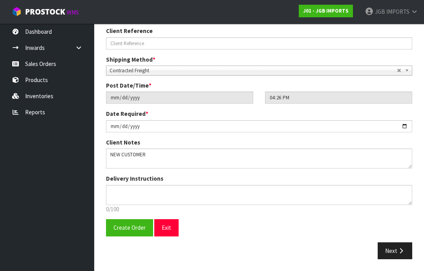
click at [126, 228] on span "Create Order" at bounding box center [130, 227] width 32 height 7
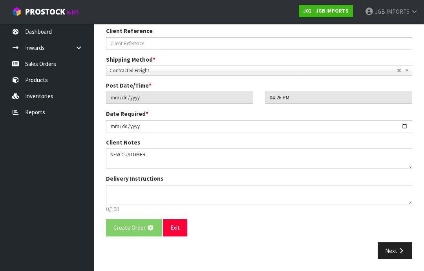
scroll to position [0, 0]
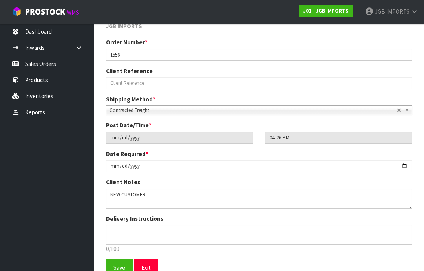
scroll to position [138, 0]
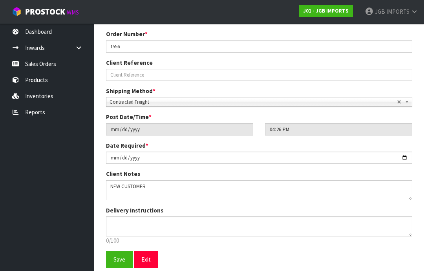
click at [118, 261] on span "Save" at bounding box center [120, 259] width 12 height 7
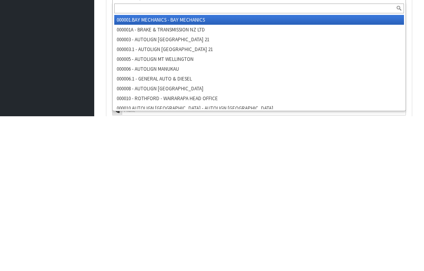
scroll to position [191, 0]
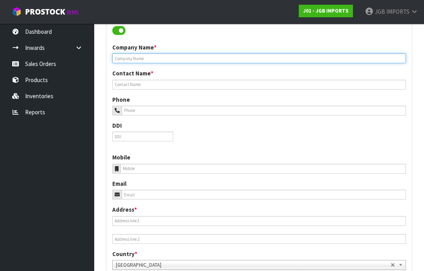
click at [140, 62] on input "text" at bounding box center [259, 58] width 294 height 10
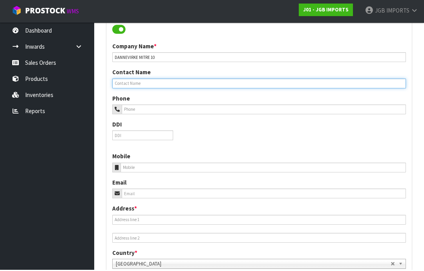
click at [135, 85] on input "text" at bounding box center [259, 85] width 294 height 10
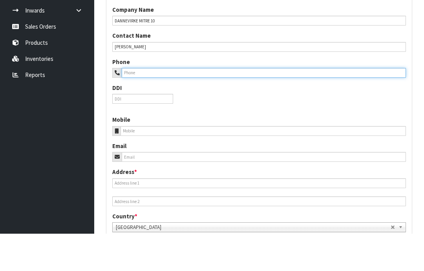
click at [148, 106] on input "tel" at bounding box center [264, 111] width 284 height 10
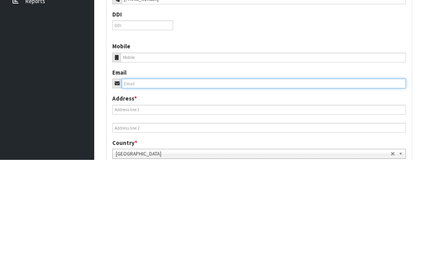
click at [152, 190] on input "email" at bounding box center [264, 195] width 284 height 10
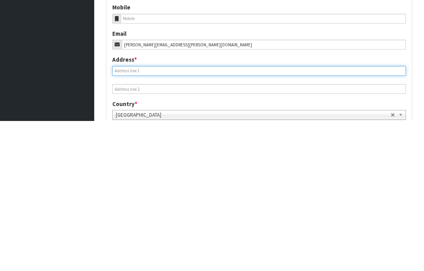
click at [138, 216] on input "text" at bounding box center [259, 221] width 294 height 10
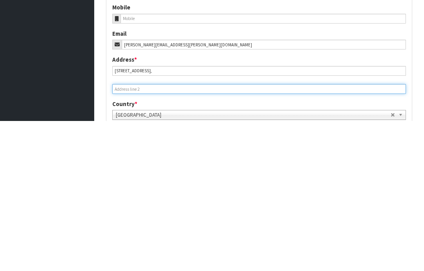
click at [134, 234] on input "text" at bounding box center [259, 239] width 294 height 10
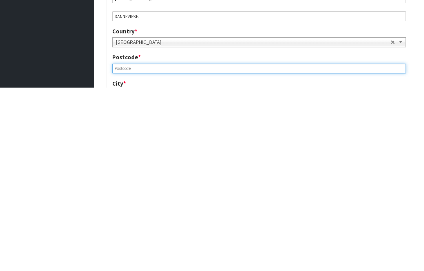
click at [138, 247] on input "text" at bounding box center [259, 252] width 294 height 10
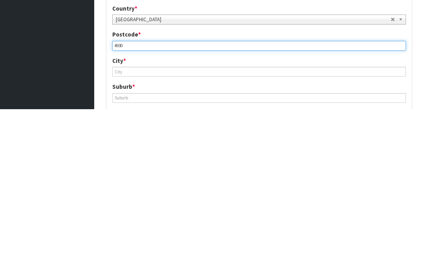
scroll to position [280, 0]
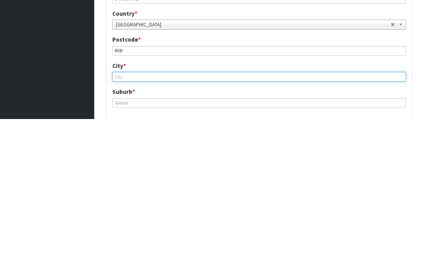
click at [135, 224] on input "text" at bounding box center [259, 229] width 294 height 10
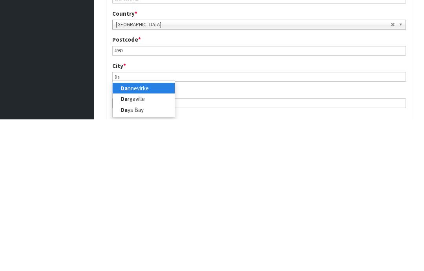
click at [151, 235] on link "Da nnevirke" at bounding box center [144, 240] width 62 height 11
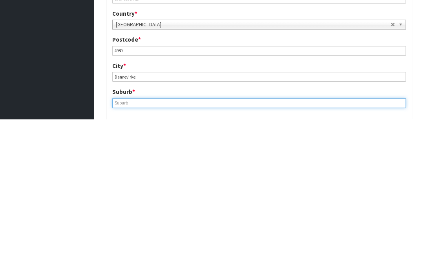
click at [137, 250] on input "text" at bounding box center [259, 255] width 294 height 10
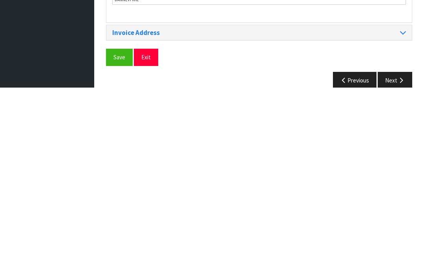
click at [120, 237] on span "Save" at bounding box center [120, 240] width 12 height 7
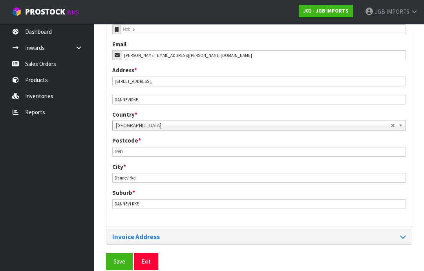
scroll to position [330, 0]
click at [120, 261] on span "Save" at bounding box center [120, 261] width 12 height 7
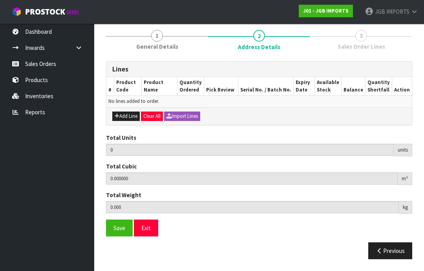
scroll to position [57, 0]
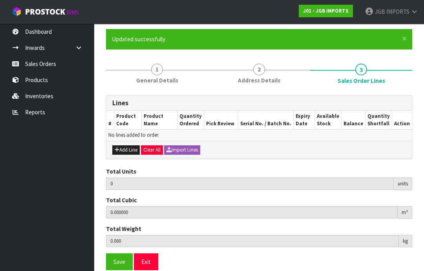
click at [128, 148] on button "Add Line" at bounding box center [125, 149] width 27 height 9
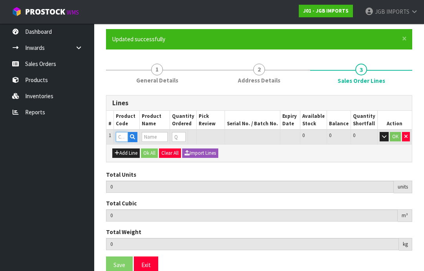
click at [123, 137] on input "text" at bounding box center [122, 137] width 12 height 10
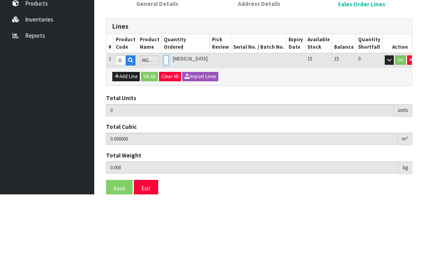
click at [168, 132] on input "0" at bounding box center [166, 137] width 5 height 10
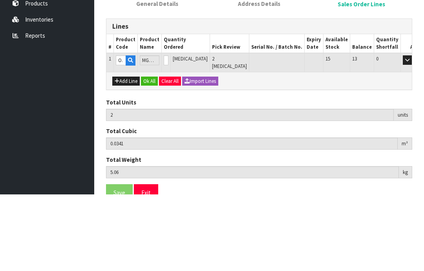
click at [413, 132] on button "OK" at bounding box center [418, 136] width 11 height 9
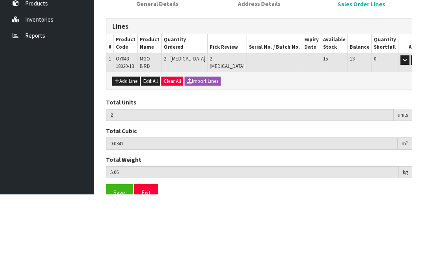
scroll to position [60, 0]
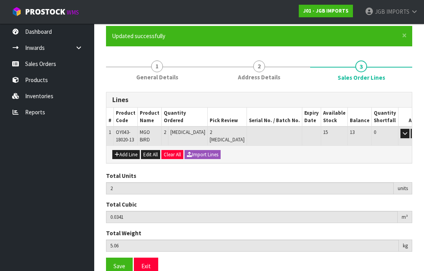
click at [127, 155] on button "Add Line" at bounding box center [125, 154] width 27 height 9
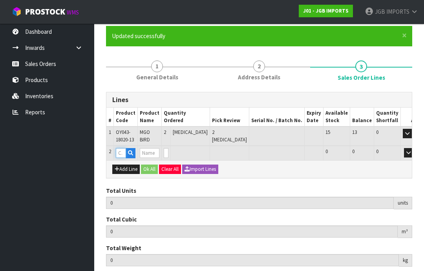
click at [123, 152] on input "text" at bounding box center [121, 153] width 10 height 10
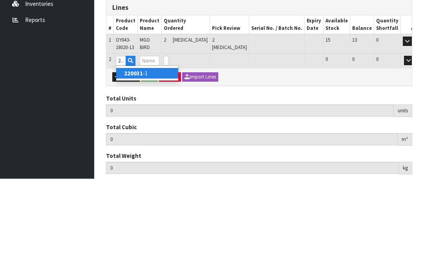
click at [147, 160] on link "220031 -1" at bounding box center [147, 165] width 62 height 11
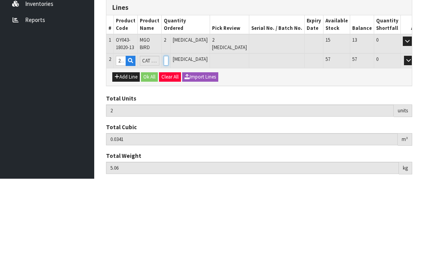
click at [168, 148] on input "0" at bounding box center [166, 153] width 5 height 10
click at [414, 148] on button "OK" at bounding box center [419, 152] width 11 height 9
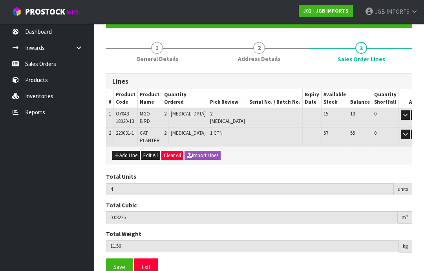
click at [128, 151] on button "Add Line" at bounding box center [125, 155] width 27 height 9
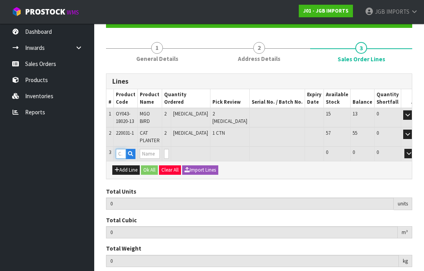
click at [126, 149] on input "text" at bounding box center [121, 154] width 10 height 10
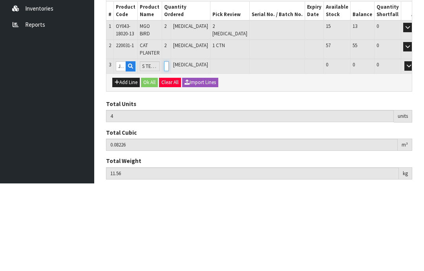
click at [169, 149] on input "0" at bounding box center [166, 154] width 5 height 10
click at [424, 151] on icon "button" at bounding box center [430, 153] width 3 height 5
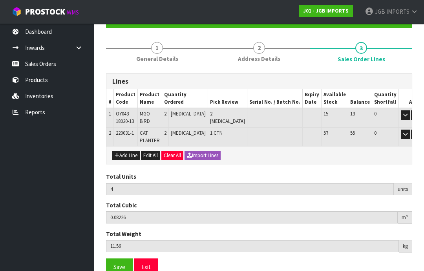
click at [120, 152] on button "Add Line" at bounding box center [125, 155] width 27 height 9
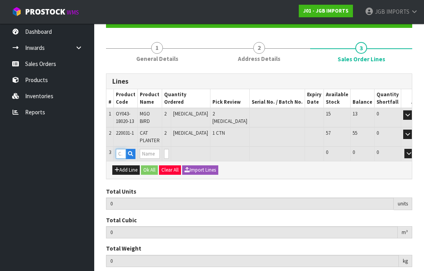
click at [125, 149] on input "text" at bounding box center [121, 154] width 10 height 10
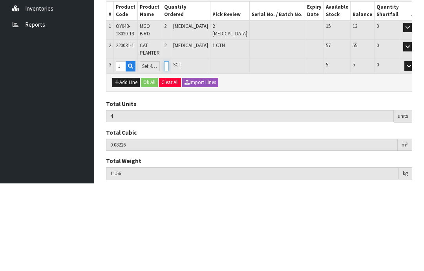
click at [169, 149] on input "0" at bounding box center [166, 154] width 5 height 10
click at [415, 149] on button "OK" at bounding box center [420, 153] width 11 height 9
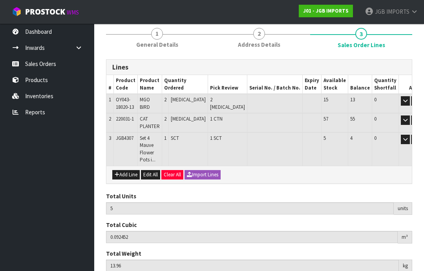
click at [127, 170] on button "Add Line" at bounding box center [125, 174] width 27 height 9
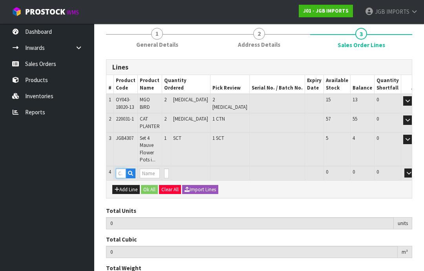
click at [124, 168] on input "text" at bounding box center [121, 173] width 10 height 10
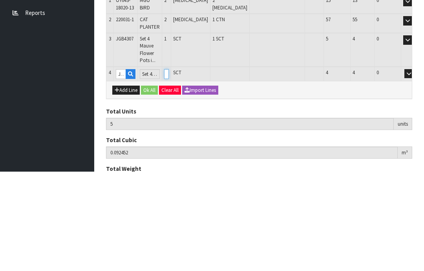
click at [169, 168] on input "0" at bounding box center [166, 173] width 5 height 10
click at [415, 168] on button "OK" at bounding box center [420, 172] width 11 height 9
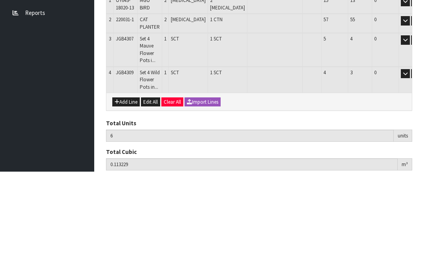
scroll to position [118, 0]
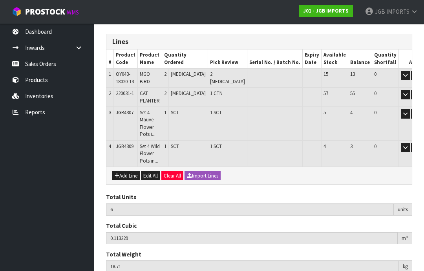
click at [128, 171] on button "Add Line" at bounding box center [125, 175] width 27 height 9
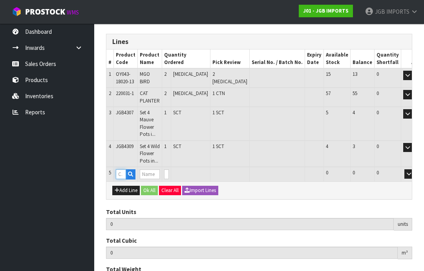
click at [125, 169] on input "text" at bounding box center [121, 174] width 10 height 10
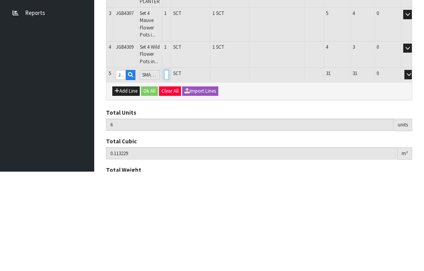
click at [169, 169] on input "0" at bounding box center [166, 174] width 5 height 10
click at [415, 169] on button "OK" at bounding box center [420, 173] width 11 height 9
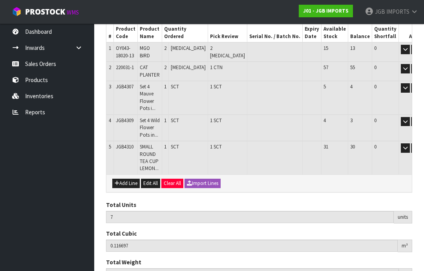
click at [128, 179] on button "Add Line" at bounding box center [125, 183] width 27 height 9
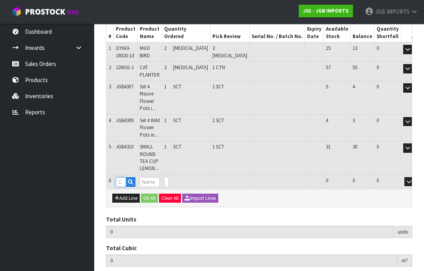
click at [123, 177] on input "text" at bounding box center [121, 182] width 10 height 10
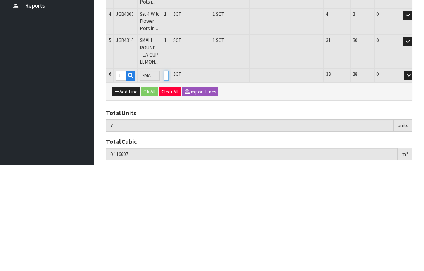
click at [169, 177] on input "0" at bounding box center [166, 182] width 5 height 10
click at [415, 177] on button "OK" at bounding box center [420, 181] width 11 height 9
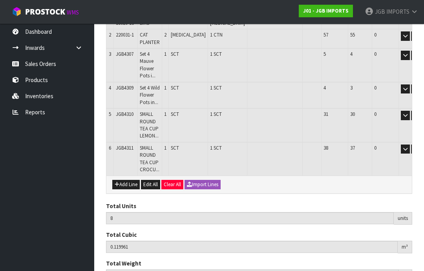
click at [127, 180] on button "Add Line" at bounding box center [125, 184] width 27 height 9
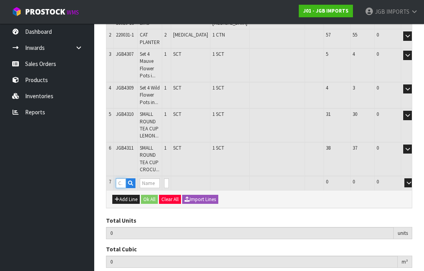
click at [125, 178] on input "text" at bounding box center [121, 183] width 10 height 10
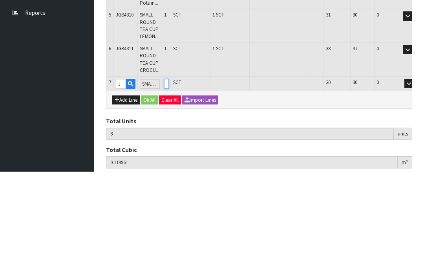
click at [169, 178] on input "0" at bounding box center [166, 183] width 5 height 10
click at [415, 178] on button "OK" at bounding box center [420, 182] width 11 height 9
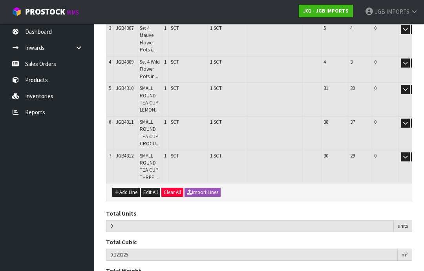
click at [128, 188] on button "Add Line" at bounding box center [125, 192] width 27 height 9
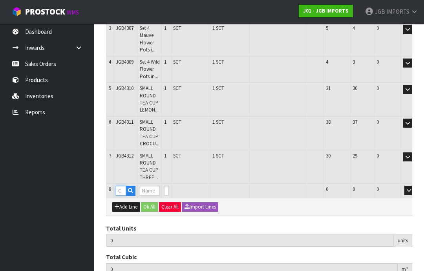
click at [124, 186] on input "text" at bounding box center [121, 191] width 10 height 10
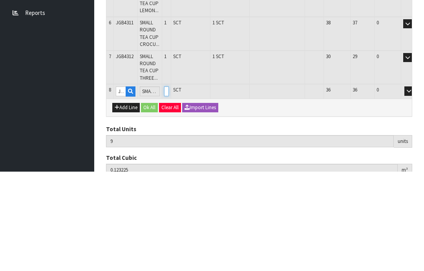
click at [169, 186] on input "0" at bounding box center [166, 191] width 5 height 10
click at [415, 186] on button "OK" at bounding box center [420, 190] width 11 height 9
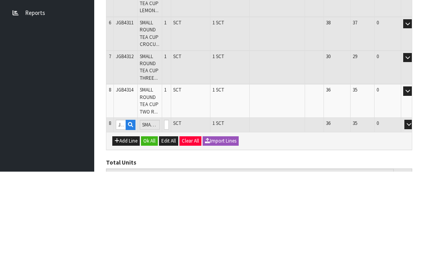
scroll to position [228, 0]
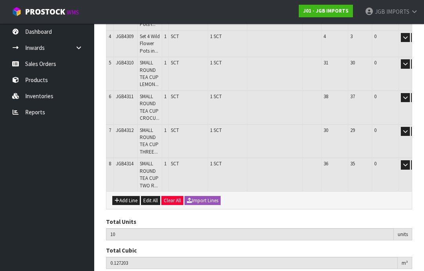
click at [125, 196] on button "Add Line" at bounding box center [125, 200] width 27 height 9
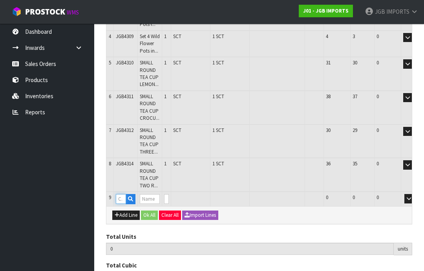
click at [126, 194] on input "text" at bounding box center [121, 199] width 10 height 10
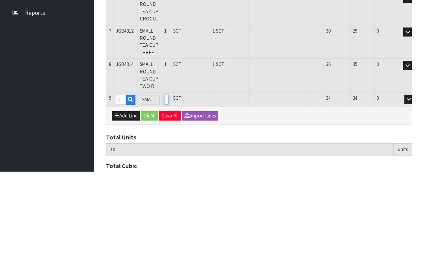
click at [169, 194] on input "0" at bounding box center [166, 199] width 5 height 10
click at [415, 194] on button "OK" at bounding box center [420, 198] width 11 height 9
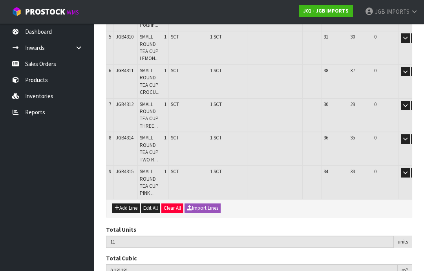
click at [127, 203] on button "Add Line" at bounding box center [125, 207] width 27 height 9
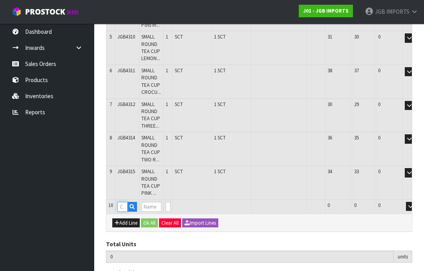
click at [126, 202] on input "text" at bounding box center [122, 207] width 10 height 10
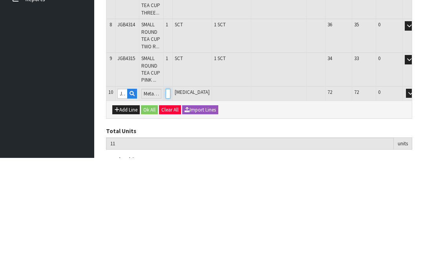
click at [170, 202] on input "0" at bounding box center [168, 207] width 5 height 10
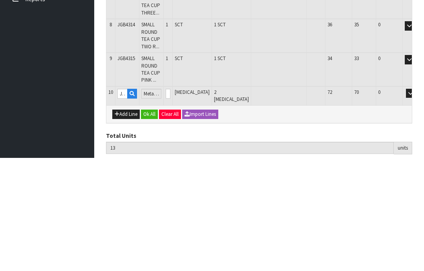
click at [416, 202] on button "OK" at bounding box center [421, 206] width 11 height 9
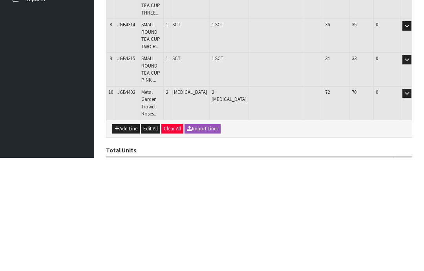
scroll to position [293, 0]
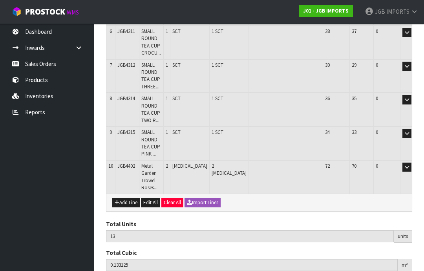
click at [127, 198] on button "Add Line" at bounding box center [125, 202] width 27 height 9
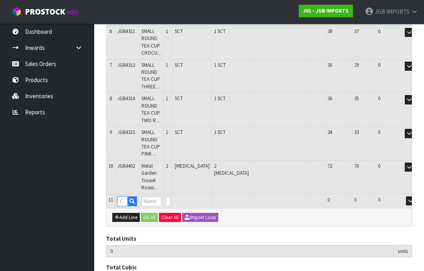
click at [125, 196] on input "text" at bounding box center [122, 201] width 10 height 10
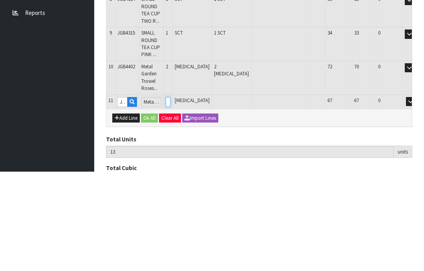
click at [170, 196] on input "0" at bounding box center [168, 201] width 5 height 10
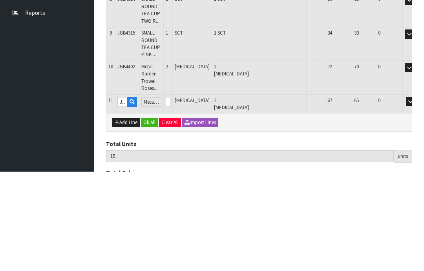
click at [416, 196] on button "OK" at bounding box center [421, 200] width 11 height 9
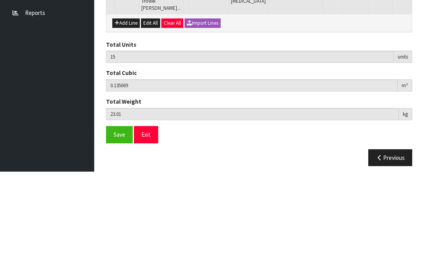
scroll to position [319, 0]
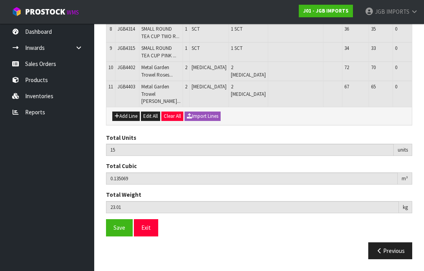
click at [129, 121] on button "Add Line" at bounding box center [125, 116] width 27 height 9
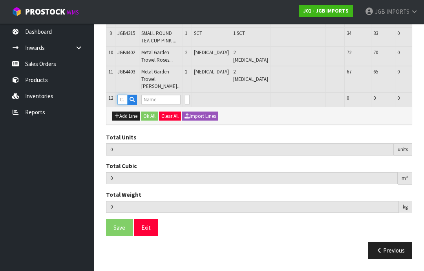
click at [127, 104] on input "text" at bounding box center [122, 100] width 10 height 10
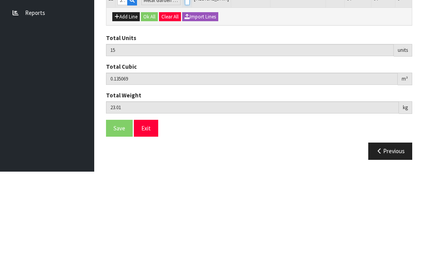
click at [185, 95] on input "0" at bounding box center [187, 100] width 5 height 10
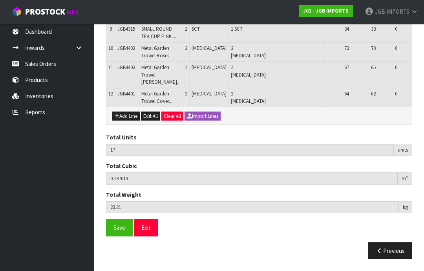
click at [129, 121] on button "Add Line" at bounding box center [125, 116] width 27 height 9
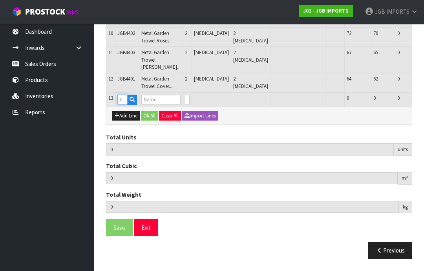
click at [126, 104] on input "text" at bounding box center [122, 100] width 10 height 10
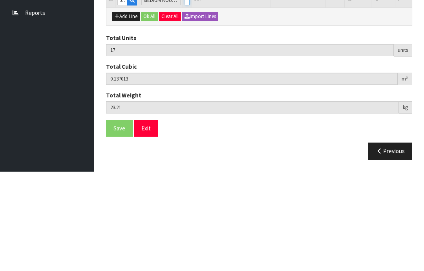
click at [185, 95] on input "0" at bounding box center [187, 100] width 5 height 10
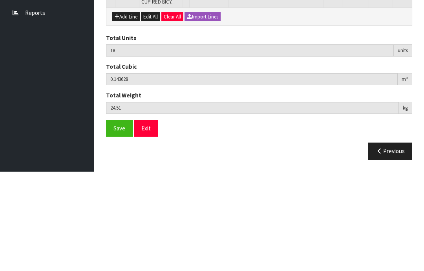
scroll to position [370, 0]
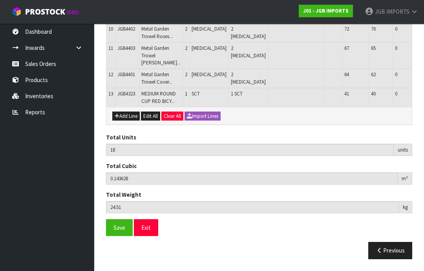
click at [128, 121] on button "Add Line" at bounding box center [125, 116] width 27 height 9
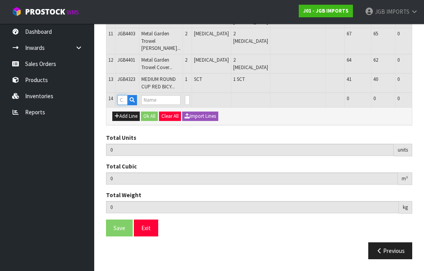
click at [127, 105] on input "text" at bounding box center [122, 100] width 10 height 10
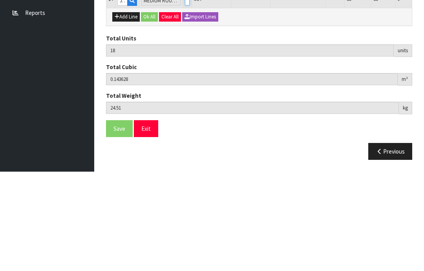
click at [185, 95] on input "0" at bounding box center [187, 100] width 5 height 10
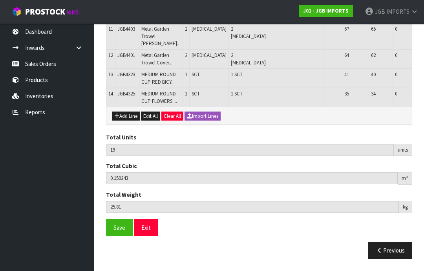
click at [130, 121] on button "Add Line" at bounding box center [125, 116] width 27 height 9
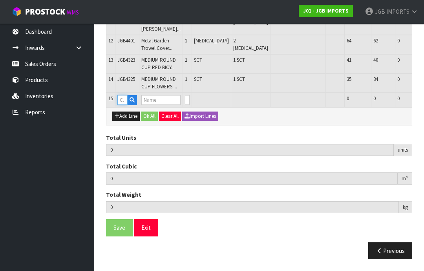
click at [125, 105] on input "text" at bounding box center [122, 100] width 10 height 10
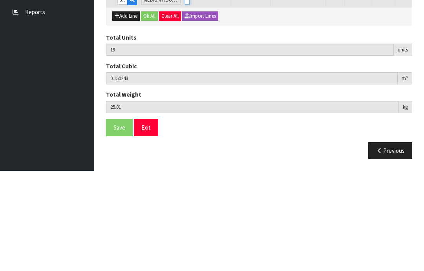
click at [187, 95] on input "0" at bounding box center [187, 100] width 5 height 10
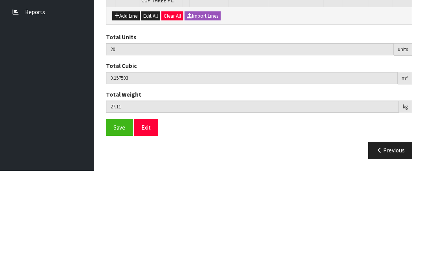
scroll to position [423, 0]
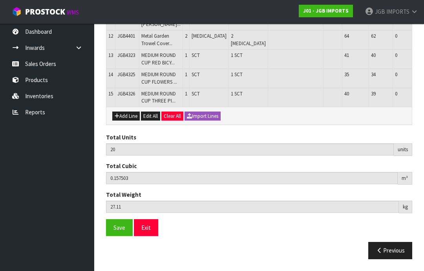
click at [125, 121] on button "Add Line" at bounding box center [125, 116] width 27 height 9
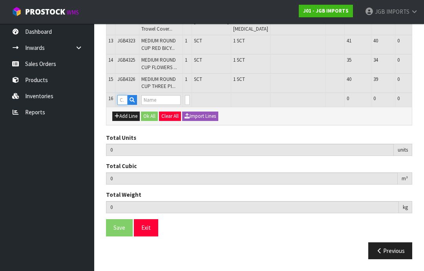
click at [126, 105] on input "text" at bounding box center [122, 100] width 10 height 10
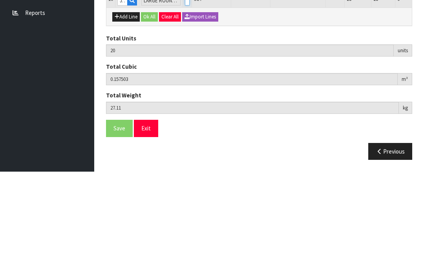
click at [185, 95] on input "0" at bounding box center [187, 100] width 5 height 10
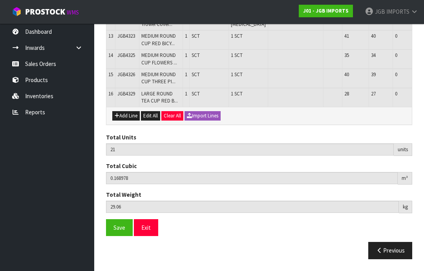
click at [126, 121] on button "Add Line" at bounding box center [125, 115] width 27 height 9
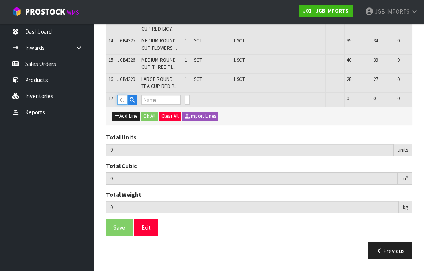
click at [126, 105] on input "text" at bounding box center [122, 100] width 10 height 10
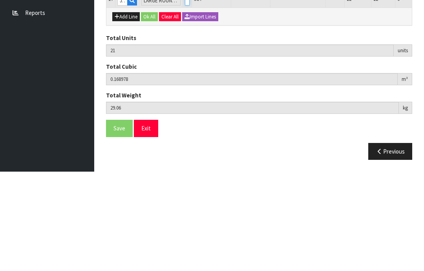
click at [185, 95] on input "0" at bounding box center [187, 100] width 5 height 10
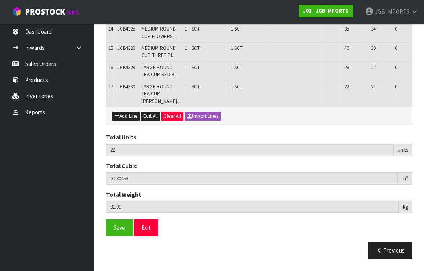
click at [128, 121] on button "Add Line" at bounding box center [125, 116] width 27 height 9
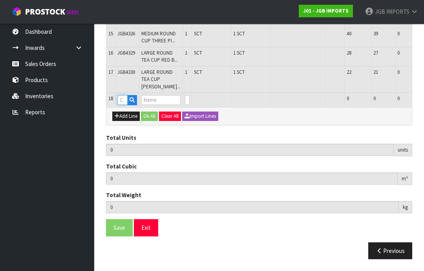
click at [126, 105] on input "text" at bounding box center [122, 100] width 10 height 10
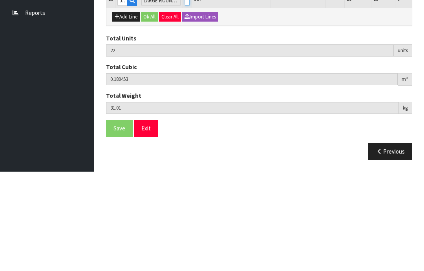
click at [185, 95] on input "0" at bounding box center [187, 100] width 5 height 10
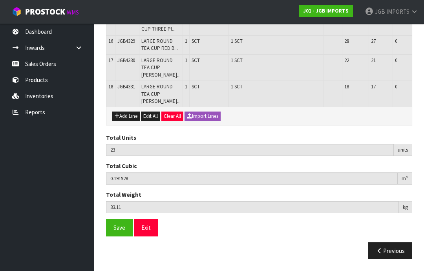
click at [125, 121] on button "Add Line" at bounding box center [125, 116] width 27 height 9
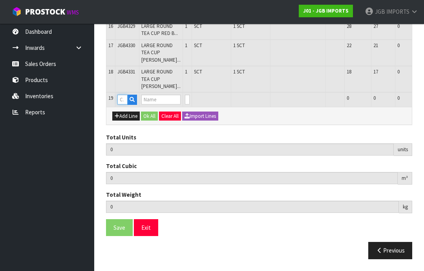
click at [125, 104] on input "text" at bounding box center [122, 100] width 10 height 10
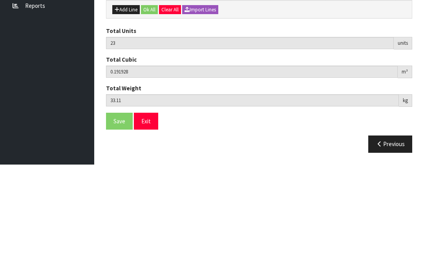
click at [185, 95] on input "0" at bounding box center [187, 100] width 5 height 10
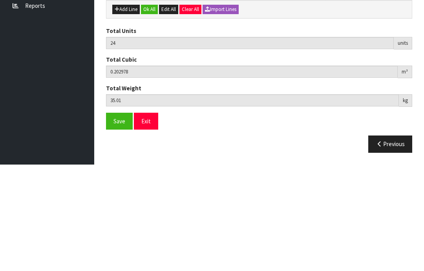
scroll to position [533, 0]
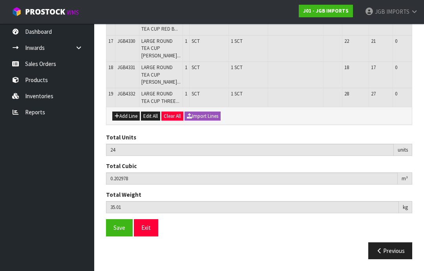
click at [128, 121] on button "Add Line" at bounding box center [125, 116] width 27 height 9
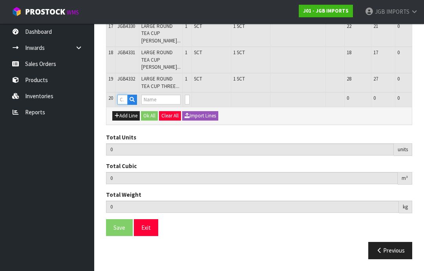
click at [126, 104] on input "text" at bounding box center [122, 100] width 10 height 10
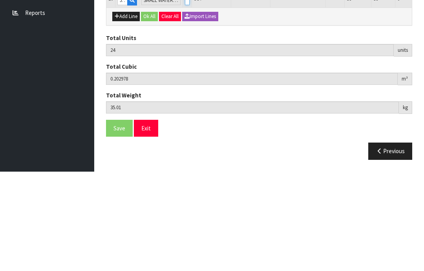
click at [185, 95] on input "0" at bounding box center [187, 100] width 5 height 10
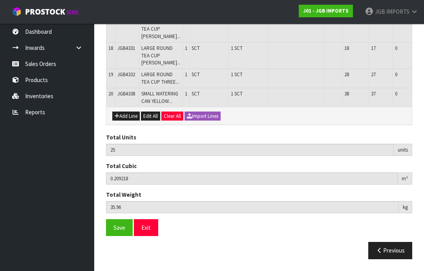
click at [126, 121] on button "Add Line" at bounding box center [125, 116] width 27 height 9
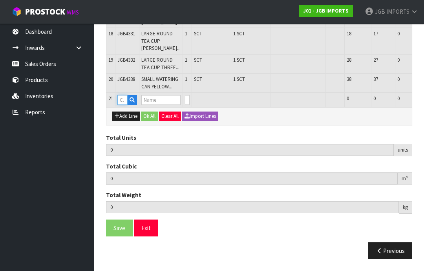
click at [125, 105] on input "text" at bounding box center [122, 100] width 10 height 10
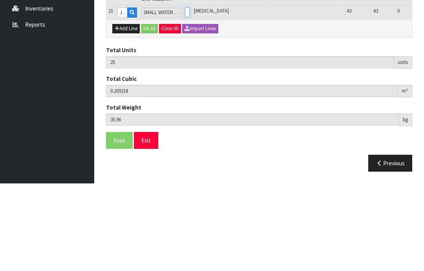
click at [185, 95] on input "0" at bounding box center [187, 100] width 5 height 10
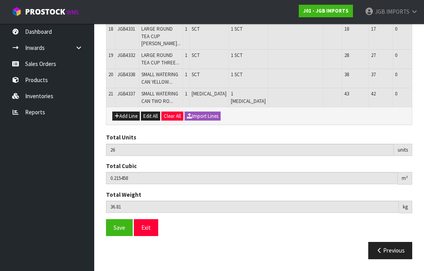
click at [117, 231] on span "Save" at bounding box center [120, 227] width 12 height 7
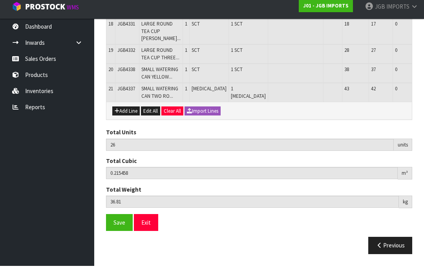
scroll to position [584, 0]
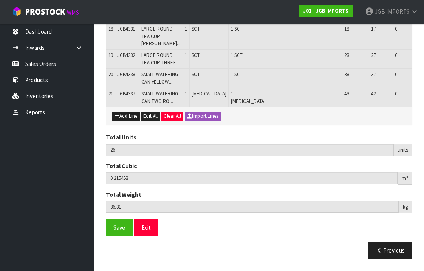
click at [114, 231] on span "Save" at bounding box center [120, 227] width 12 height 7
click at [151, 236] on button "Exit" at bounding box center [146, 227] width 24 height 17
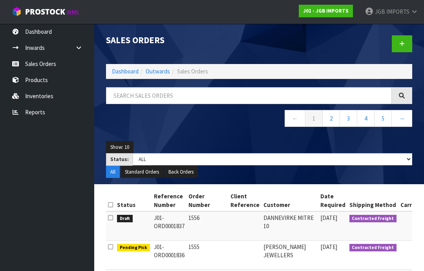
click at [401, 44] on icon at bounding box center [401, 44] width 5 height 6
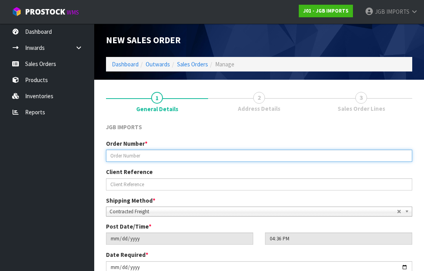
click at [129, 154] on input "text" at bounding box center [259, 156] width 306 height 12
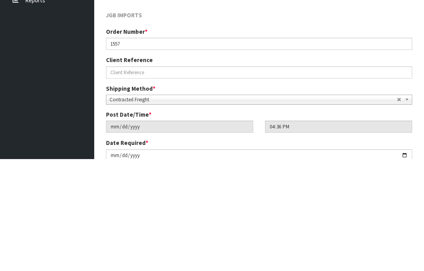
scroll to position [112, 0]
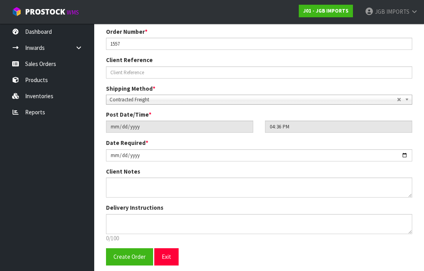
click at [127, 258] on span "Create Order" at bounding box center [130, 256] width 32 height 7
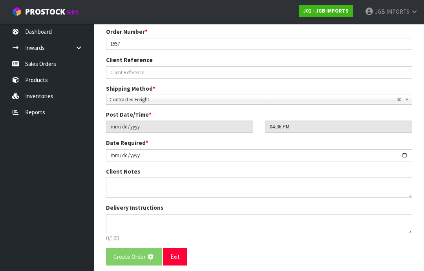
scroll to position [0, 0]
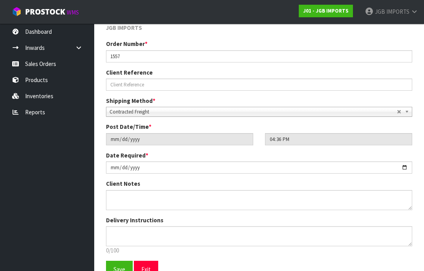
scroll to position [138, 0]
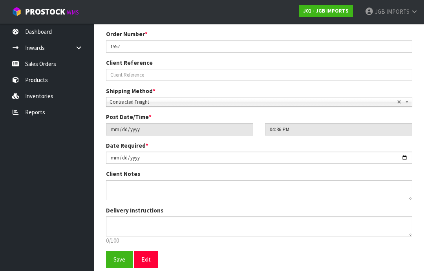
click at [116, 260] on span "Save" at bounding box center [120, 259] width 12 height 7
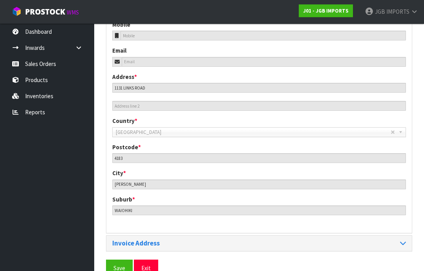
scroll to position [344, 0]
click at [117, 267] on span "Save" at bounding box center [120, 267] width 12 height 7
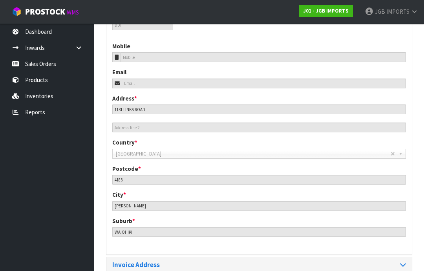
scroll to position [350, 0]
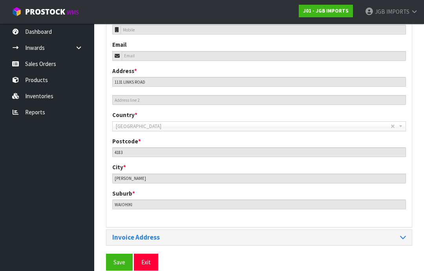
click at [119, 262] on span "Save" at bounding box center [120, 261] width 12 height 7
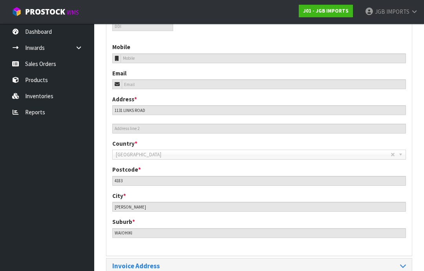
scroll to position [0, 0]
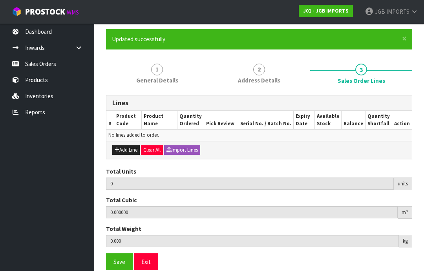
click at [129, 150] on button "Add Line" at bounding box center [125, 149] width 27 height 9
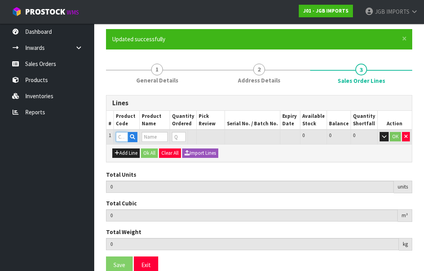
click at [123, 134] on input "text" at bounding box center [122, 137] width 12 height 10
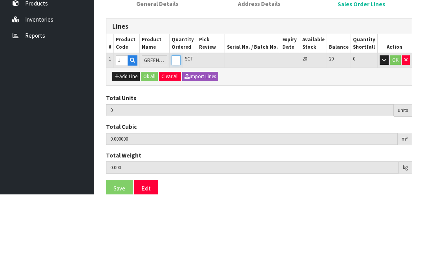
click at [181, 132] on input "0" at bounding box center [176, 137] width 9 height 10
click at [395, 132] on button "OK" at bounding box center [395, 136] width 11 height 9
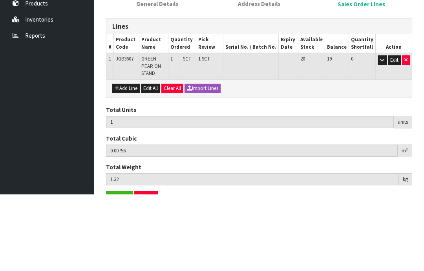
scroll to position [60, 0]
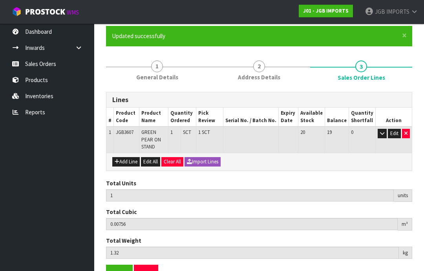
click at [125, 157] on button "Add Line" at bounding box center [125, 161] width 27 height 9
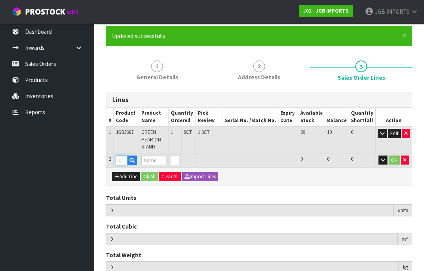
click at [125, 156] on input "text" at bounding box center [122, 161] width 12 height 10
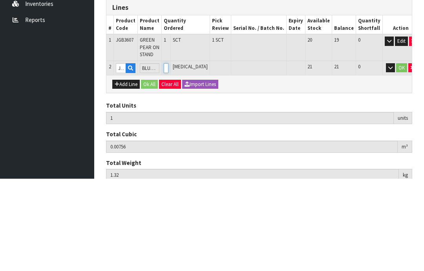
click at [168, 156] on input "0" at bounding box center [166, 161] width 5 height 10
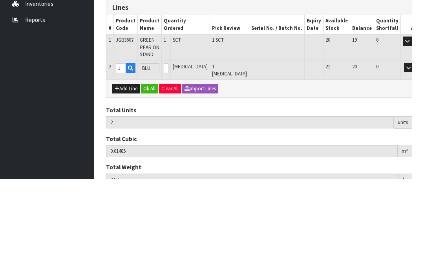
click at [414, 156] on button "OK" at bounding box center [419, 160] width 11 height 9
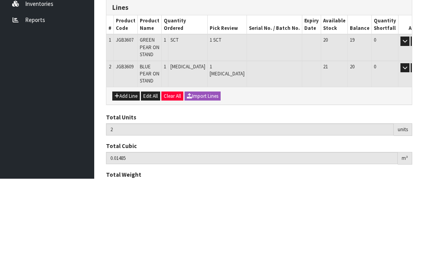
scroll to position [79, 0]
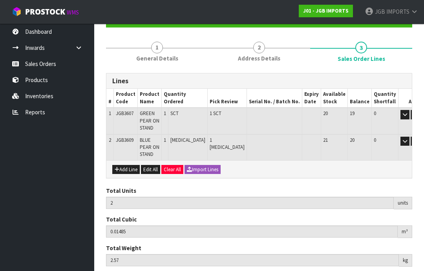
click at [125, 165] on button "Add Line" at bounding box center [125, 169] width 27 height 9
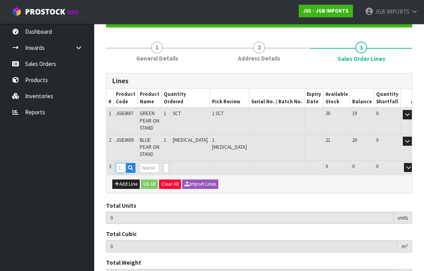
click at [124, 163] on input "text" at bounding box center [121, 168] width 10 height 10
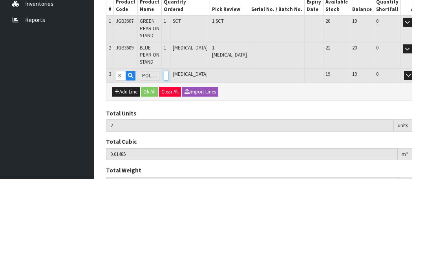
click at [168, 163] on input "0" at bounding box center [166, 168] width 5 height 10
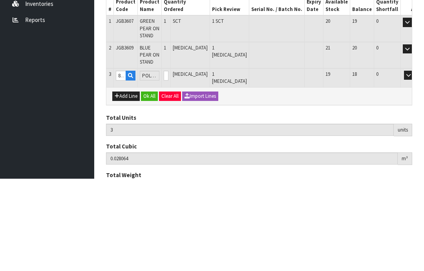
click at [414, 163] on button "OK" at bounding box center [419, 167] width 11 height 9
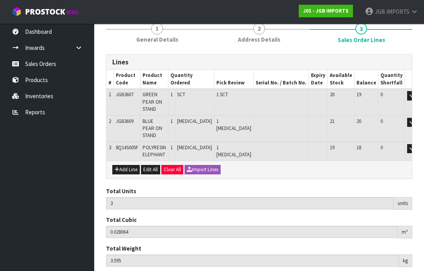
click at [129, 165] on button "Add Line" at bounding box center [125, 169] width 27 height 9
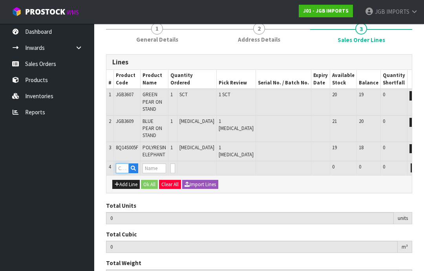
click at [122, 163] on input "text" at bounding box center [122, 168] width 13 height 10
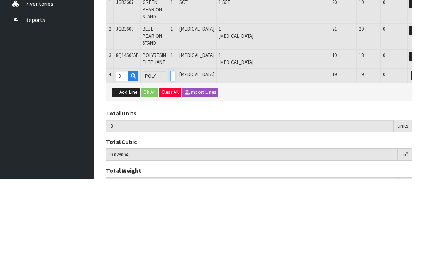
click at [175, 163] on input "0" at bounding box center [172, 168] width 5 height 10
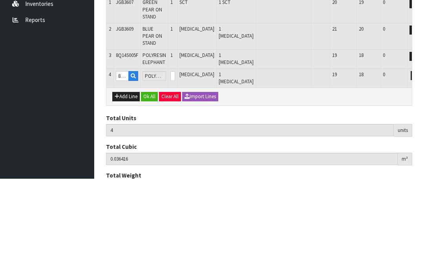
click at [421, 163] on button "OK" at bounding box center [426, 167] width 11 height 9
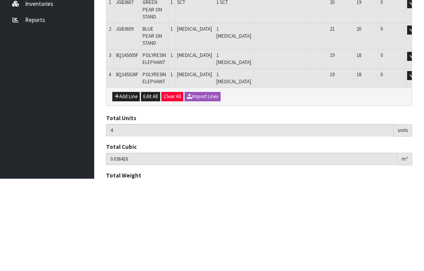
scroll to position [116, 0]
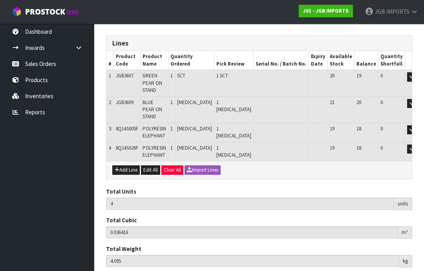
click at [130, 165] on button "Add Line" at bounding box center [125, 169] width 27 height 9
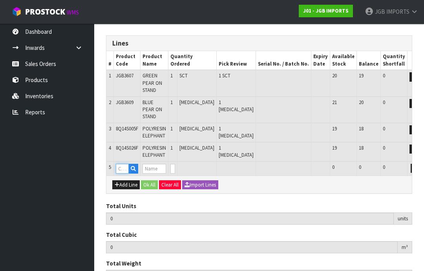
click at [126, 164] on input "text" at bounding box center [122, 169] width 13 height 10
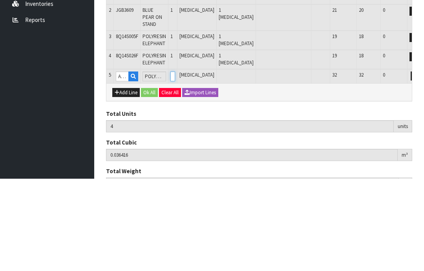
click at [175, 164] on input "0" at bounding box center [172, 169] width 5 height 10
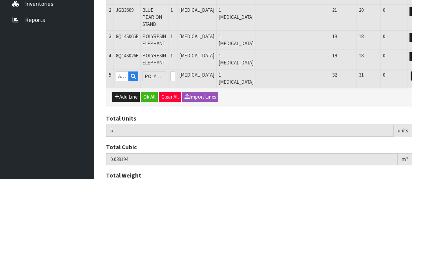
click at [421, 164] on button "OK" at bounding box center [426, 168] width 11 height 9
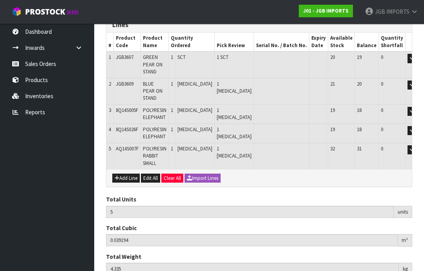
click at [128, 174] on button "Add Line" at bounding box center [125, 178] width 27 height 9
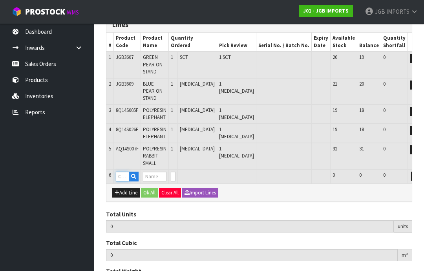
click at [126, 172] on input "text" at bounding box center [122, 177] width 13 height 10
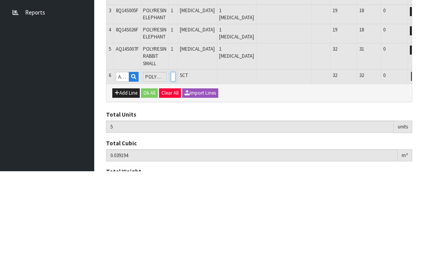
click at [176, 172] on input "0" at bounding box center [173, 177] width 5 height 10
click at [421, 172] on button "OK" at bounding box center [426, 176] width 11 height 9
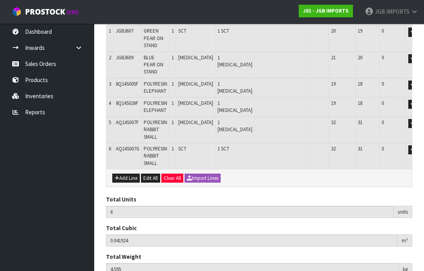
click at [127, 174] on button "Add Line" at bounding box center [125, 178] width 27 height 9
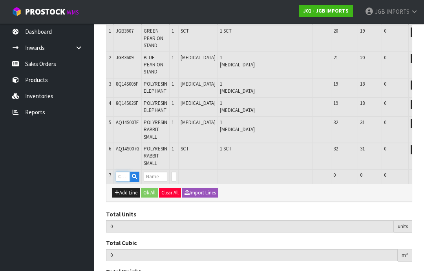
click at [126, 172] on input "text" at bounding box center [123, 177] width 14 height 10
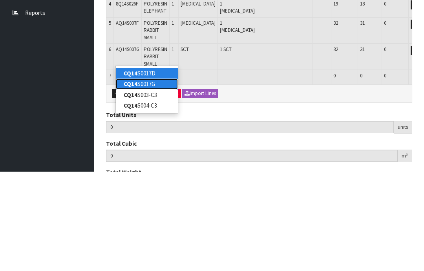
click at [153, 178] on link "CQ14 S0017G" at bounding box center [147, 183] width 62 height 11
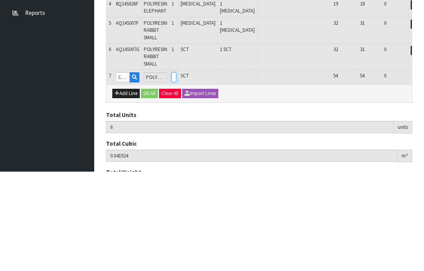
click at [176, 172] on input "0" at bounding box center [174, 177] width 5 height 10
click at [422, 172] on button "OK" at bounding box center [427, 176] width 11 height 9
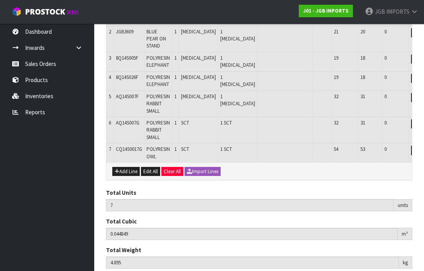
click at [128, 167] on button "Add Line" at bounding box center [125, 171] width 27 height 9
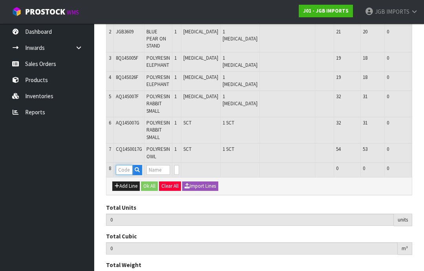
click at [127, 165] on input "text" at bounding box center [124, 170] width 17 height 10
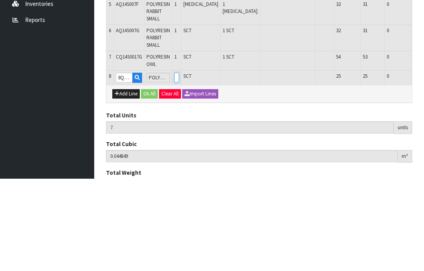
click at [179, 165] on input "0" at bounding box center [176, 170] width 5 height 10
click at [424, 165] on button "OK" at bounding box center [430, 169] width 11 height 9
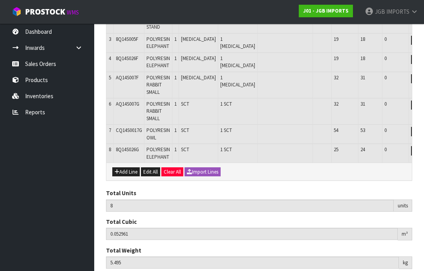
click at [128, 167] on button "Add Line" at bounding box center [125, 171] width 27 height 9
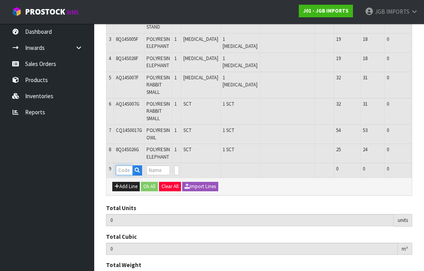
click at [126, 165] on input "text" at bounding box center [124, 170] width 17 height 10
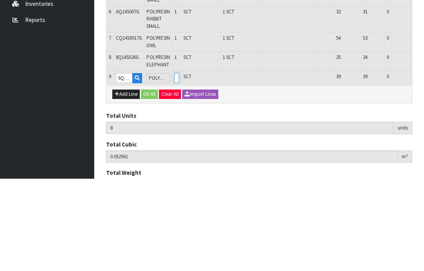
click at [179, 165] on input "0" at bounding box center [176, 170] width 5 height 10
click at [424, 165] on button "OK" at bounding box center [430, 169] width 11 height 9
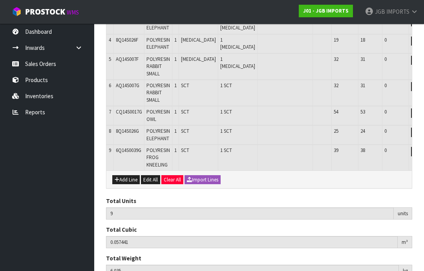
click at [126, 175] on button "Add Line" at bounding box center [125, 179] width 27 height 9
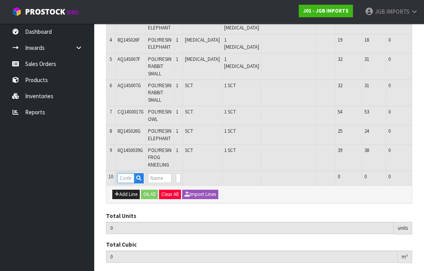
click at [129, 173] on input "text" at bounding box center [125, 178] width 17 height 10
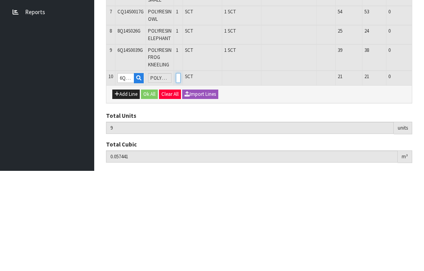
click at [181, 173] on input "0" at bounding box center [178, 178] width 5 height 10
click at [424, 173] on button "OK" at bounding box center [432, 177] width 11 height 9
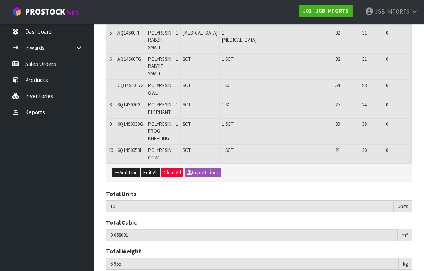
click at [129, 168] on button "Add Line" at bounding box center [125, 172] width 27 height 9
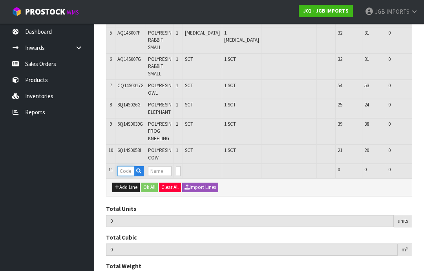
click at [128, 166] on input "text" at bounding box center [125, 171] width 17 height 10
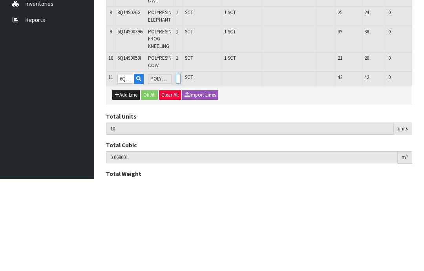
click at [181, 166] on input "0" at bounding box center [178, 171] width 5 height 10
click at [424, 166] on button "OK" at bounding box center [432, 170] width 11 height 9
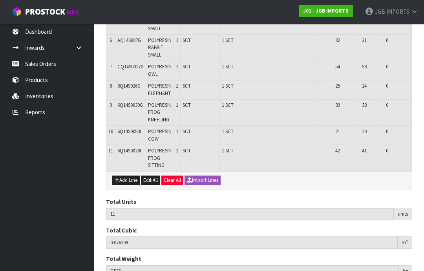
click at [128, 176] on button "Add Line" at bounding box center [125, 180] width 27 height 9
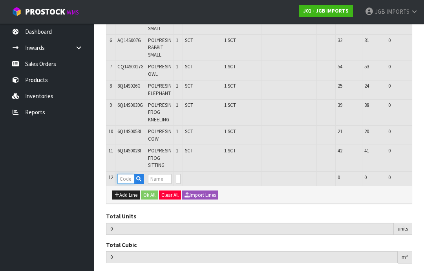
click at [128, 174] on input "text" at bounding box center [125, 179] width 17 height 10
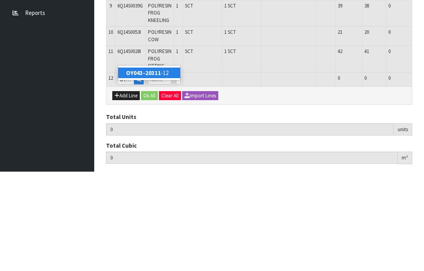
click at [157, 168] on strong "OY043-20311" at bounding box center [143, 171] width 35 height 7
click at [181, 174] on input "0" at bounding box center [178, 179] width 5 height 10
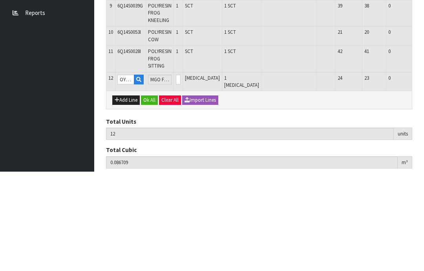
click at [424, 174] on button "OK" at bounding box center [432, 178] width 11 height 9
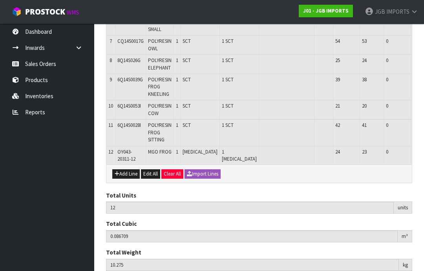
click at [129, 169] on button "Add Line" at bounding box center [125, 173] width 27 height 9
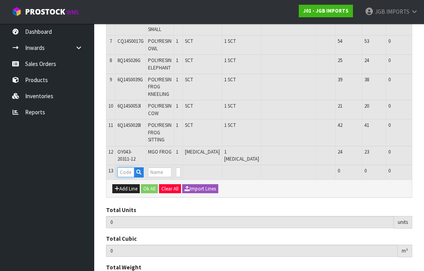
click at [129, 167] on input "text" at bounding box center [125, 172] width 17 height 10
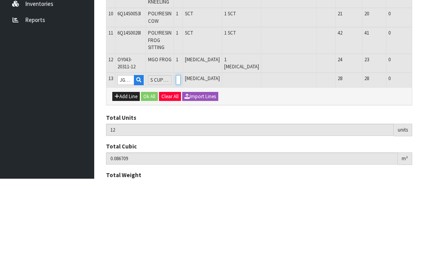
click at [181, 167] on input "0" at bounding box center [178, 172] width 5 height 10
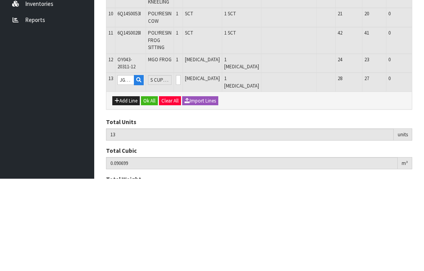
click at [424, 167] on button "OK" at bounding box center [432, 171] width 11 height 9
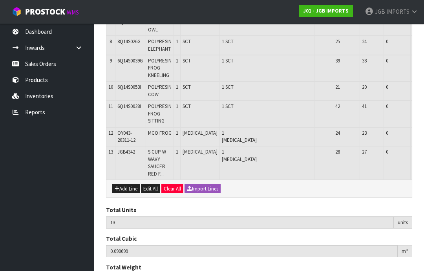
click at [128, 184] on button "Add Line" at bounding box center [125, 188] width 27 height 9
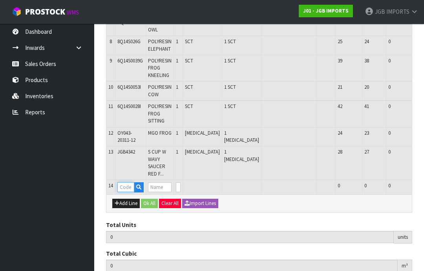
click at [128, 182] on input "text" at bounding box center [125, 187] width 17 height 10
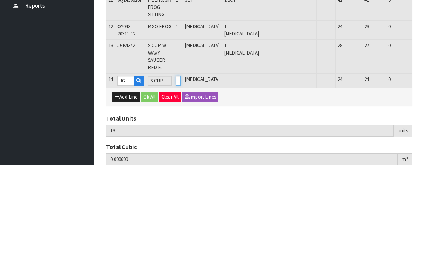
click at [181, 182] on input "0" at bounding box center [178, 187] width 5 height 10
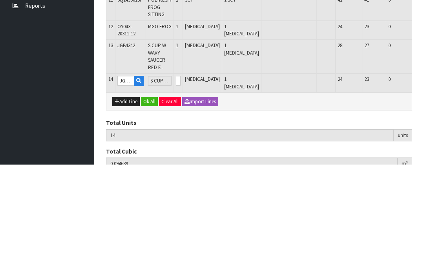
click at [424, 182] on button "OK" at bounding box center [432, 186] width 11 height 9
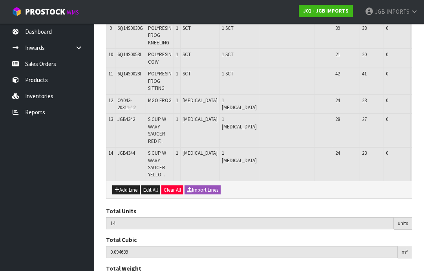
click at [127, 185] on button "Add Line" at bounding box center [125, 189] width 27 height 9
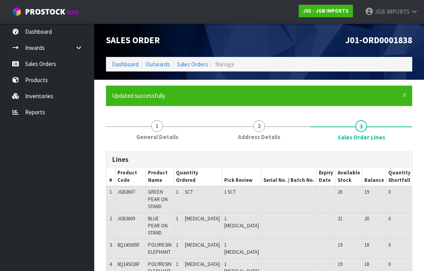
scroll to position [453, 0]
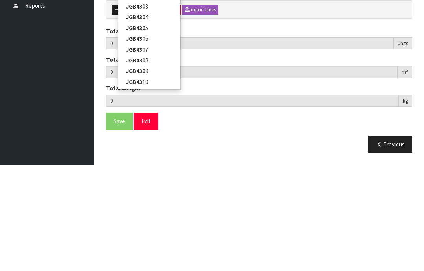
type input "JGB4304"
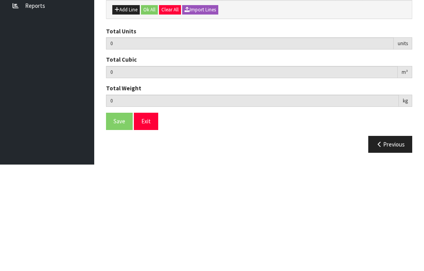
type input "WATER PITCHER THREE PINK ROSES"
type input "0"
type input "14"
type input "0.094689"
type input "11.925"
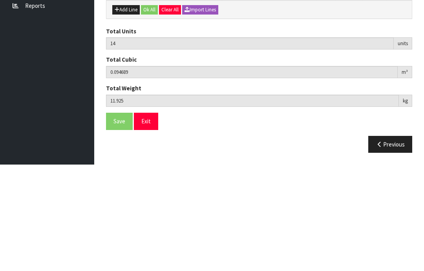
type input "JGB4304"
click at [181, 95] on input "0" at bounding box center [178, 100] width 5 height 10
type input "0"
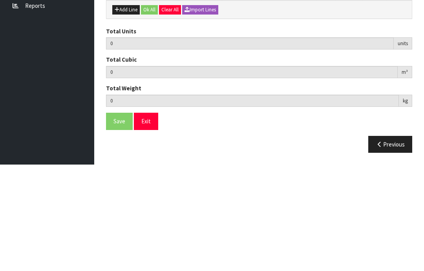
type input "1"
type input "15"
type input "0.104517"
type input "12.725"
click at [424, 90] on button "OK" at bounding box center [432, 94] width 11 height 9
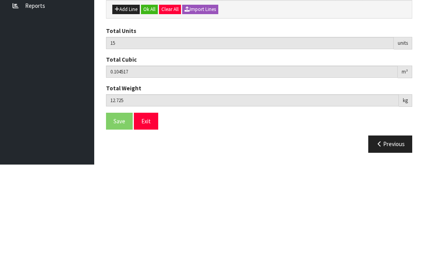
scroll to position [379, 0]
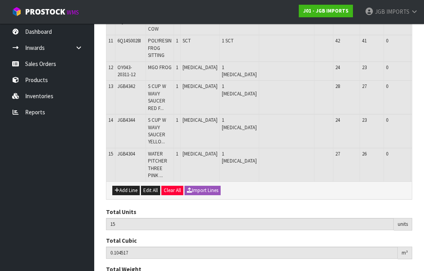
click at [125, 186] on button "Add Line" at bounding box center [125, 190] width 27 height 9
type input "0"
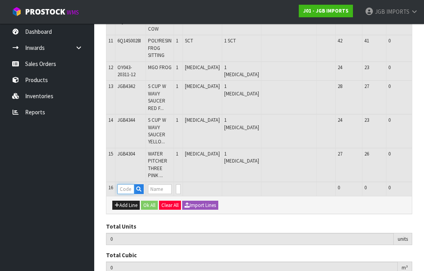
click at [126, 184] on input "text" at bounding box center [125, 189] width 17 height 10
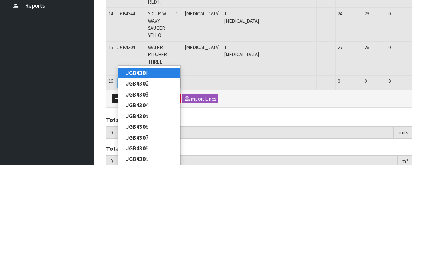
type input "JGB4305"
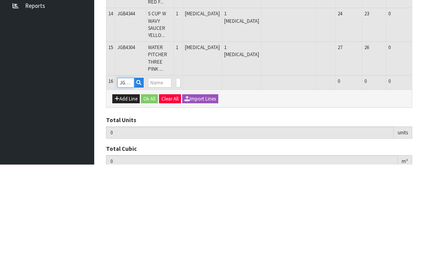
type input "15"
type input "0.104517"
type input "12.725"
type input "WATER PITCHER FLOWERS IN METAL CONTAINER"
type input "0"
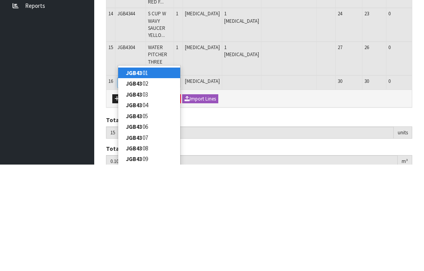
type input "JGB43"
click at [145, 217] on link "JGB43 05" at bounding box center [149, 222] width 62 height 11
type input "0"
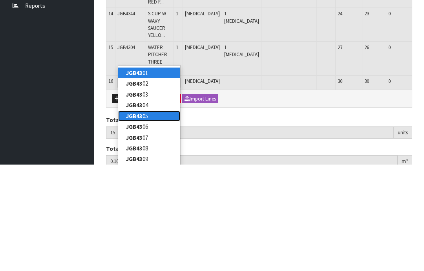
type input "JGB4305"
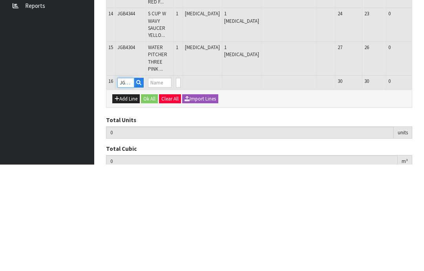
type input "15"
type input "0.104517"
type input "12.725"
type input "WATER PITCHER FLOWERS IN METAL CONTAINER"
type input "0"
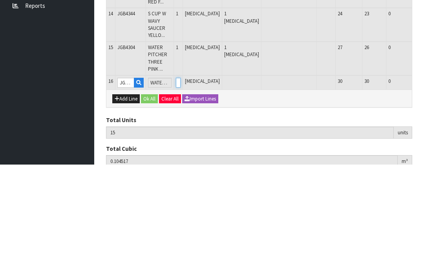
click at [181, 184] on input "0" at bounding box center [178, 189] width 5 height 10
type input "0"
type input "1"
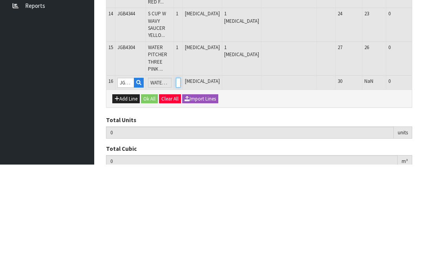
type input "16"
type input "0.113517"
type input "87.725"
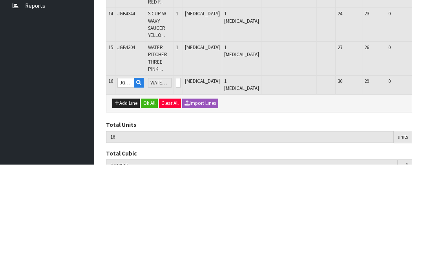
click at [424, 184] on button "OK" at bounding box center [432, 188] width 11 height 9
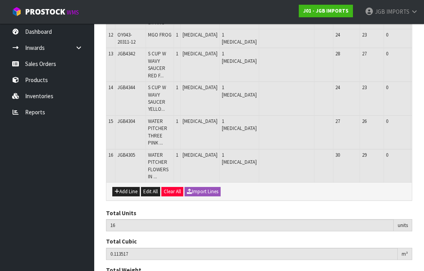
click at [130, 187] on button "Add Line" at bounding box center [125, 191] width 27 height 9
type input "0"
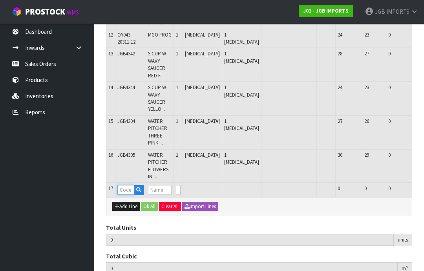
click at [129, 185] on input "text" at bounding box center [125, 190] width 17 height 10
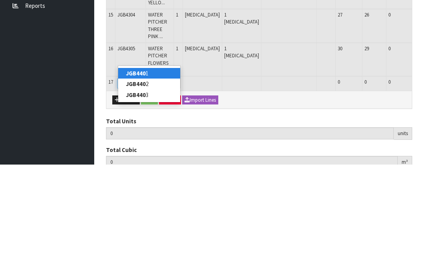
type input "JGB4401"
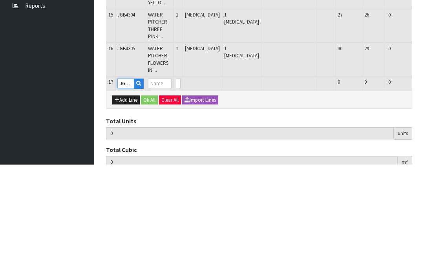
type input "16"
type input "0.113517"
type input "87.725"
type input "Metal Garden Trowel Covered in Flowers"
type input "0"
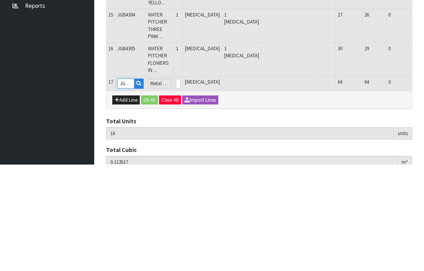
type input "JGB4401"
click at [181, 185] on input "0" at bounding box center [178, 190] width 5 height 10
type input "0"
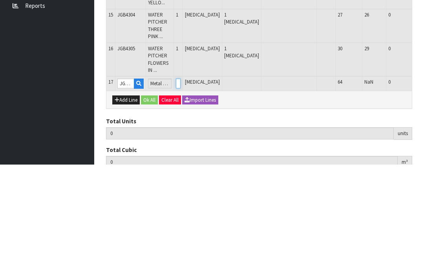
type input "19"
type input "0.116433"
type input "88.025"
type input "3"
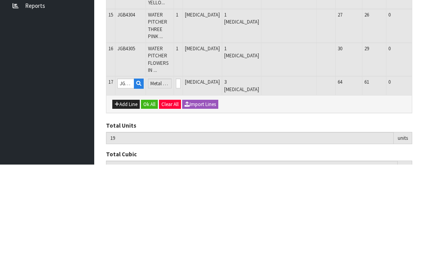
click at [424, 185] on button "OK" at bounding box center [432, 189] width 11 height 9
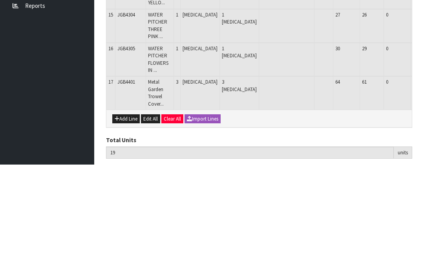
scroll to position [445, 0]
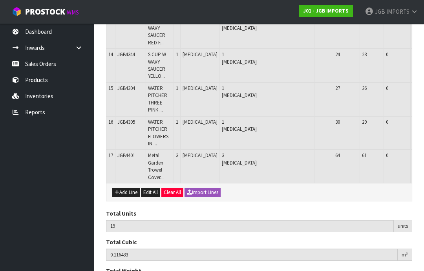
click at [124, 188] on button "Add Line" at bounding box center [125, 192] width 27 height 9
type input "0"
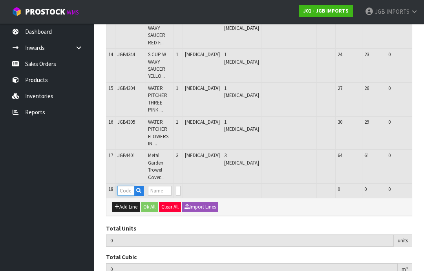
click at [128, 186] on input "text" at bounding box center [125, 191] width 17 height 10
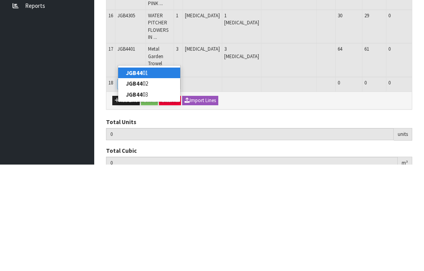
type input "JGB4403"
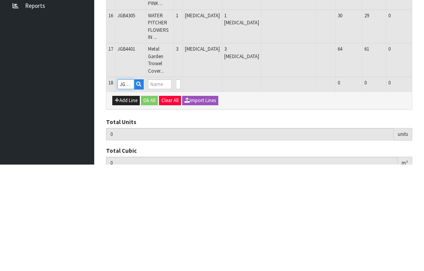
type input "19"
type input "0.116433"
type input "88.025"
type input "Metal Garden Trowel Flowers on Black"
type input "0"
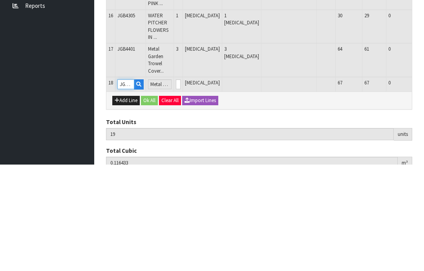
type input "JGB4403"
click at [181, 186] on input "0" at bounding box center [178, 191] width 5 height 10
type input "0"
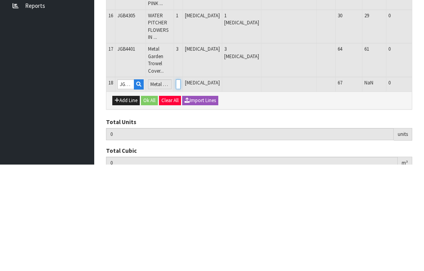
type input "3"
type input "22"
type input "0.119349"
type input "88.325"
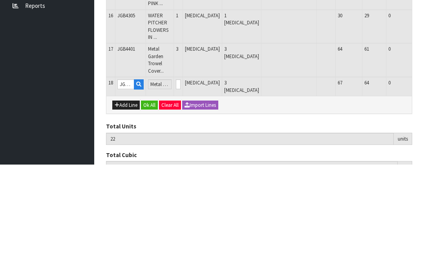
click at [424, 186] on button "OK" at bounding box center [432, 190] width 11 height 9
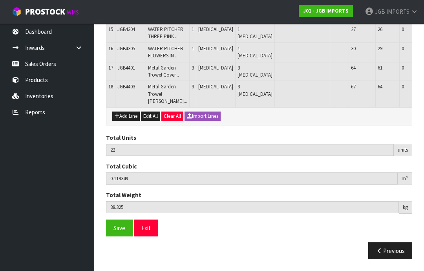
click at [128, 121] on button "Add Line" at bounding box center [125, 116] width 27 height 9
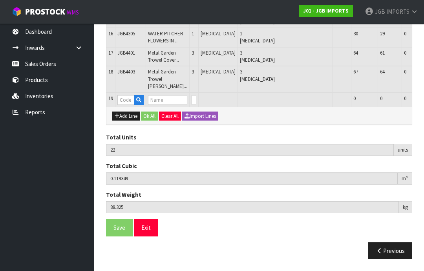
type input "0"
click at [128, 105] on input "text" at bounding box center [125, 100] width 17 height 10
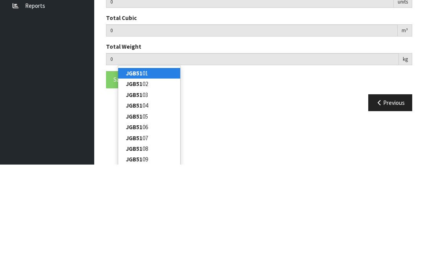
type input "JGB5107"
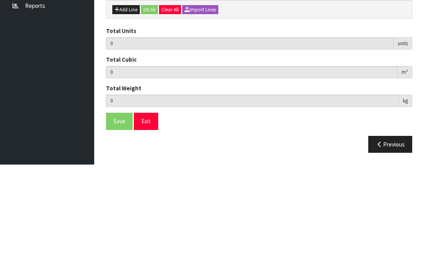
type input "22"
type input "0.119349"
type input "88.325"
type input "Clock Space Pic"
type input "0"
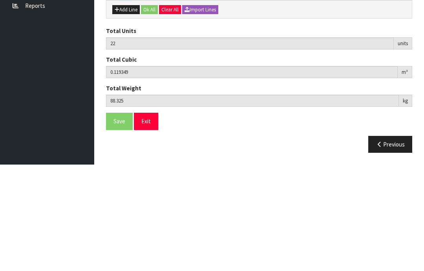
type input "JGB5107"
click at [192, 95] on input "0" at bounding box center [194, 100] width 5 height 10
type input "0"
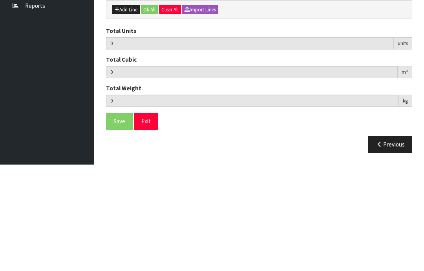
type input "1"
type input "23"
type input "0.123849"
type input "88.775"
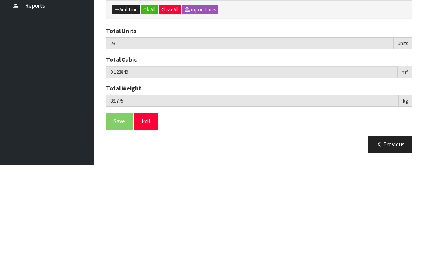
scroll to position [511, 0]
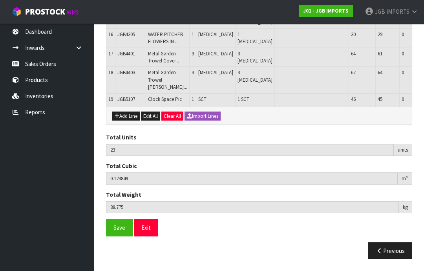
click at [121, 231] on span "Save" at bounding box center [120, 227] width 12 height 7
click at [118, 231] on span "Save" at bounding box center [120, 227] width 12 height 7
click at [148, 236] on button "Exit" at bounding box center [146, 227] width 24 height 17
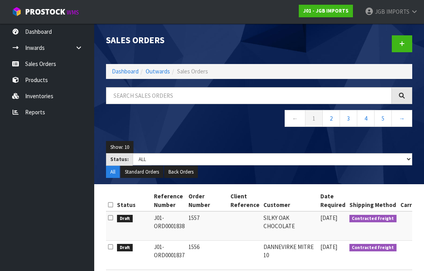
click at [407, 17] on link "JGB IMPORTS" at bounding box center [391, 12] width 65 height 24
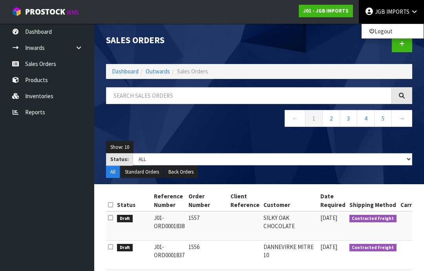
click at [388, 34] on link "Logout" at bounding box center [393, 31] width 62 height 11
